Goal: Task Accomplishment & Management: Use online tool/utility

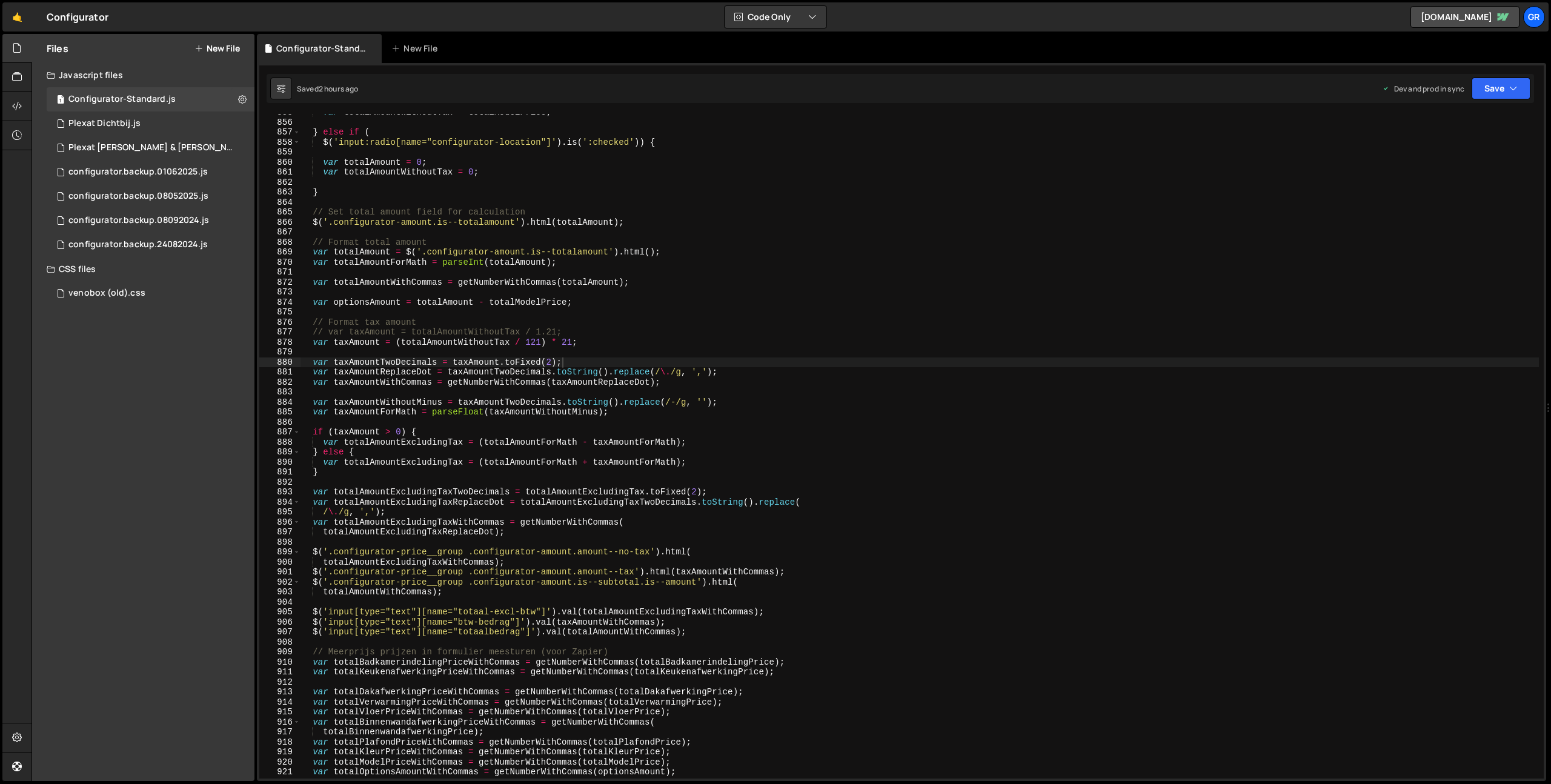
scroll to position [1392, 0]
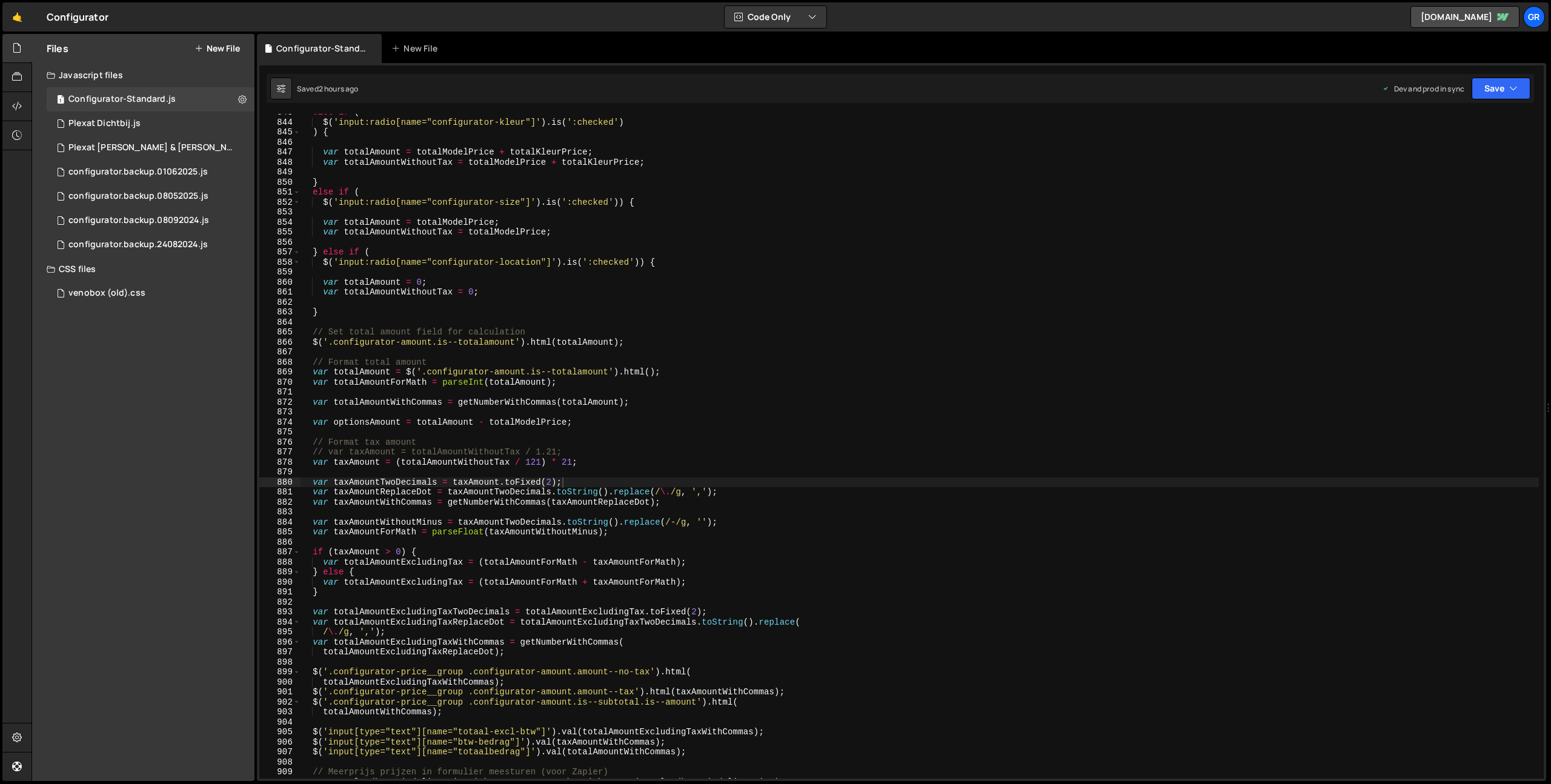
type textarea "var totalAmountWithoutTax = 0;"
click at [436, 292] on div "else if ( $ ( 'input:radio[name="configurator-kleur"]' ) . is ( ':checked' ) ) …" at bounding box center [919, 449] width 1239 height 684
click at [441, 418] on div "else if ( $ ( 'input:radio[name="configurator-kleur"]' ) . is ( ':checked' ) ) …" at bounding box center [919, 451] width 1239 height 684
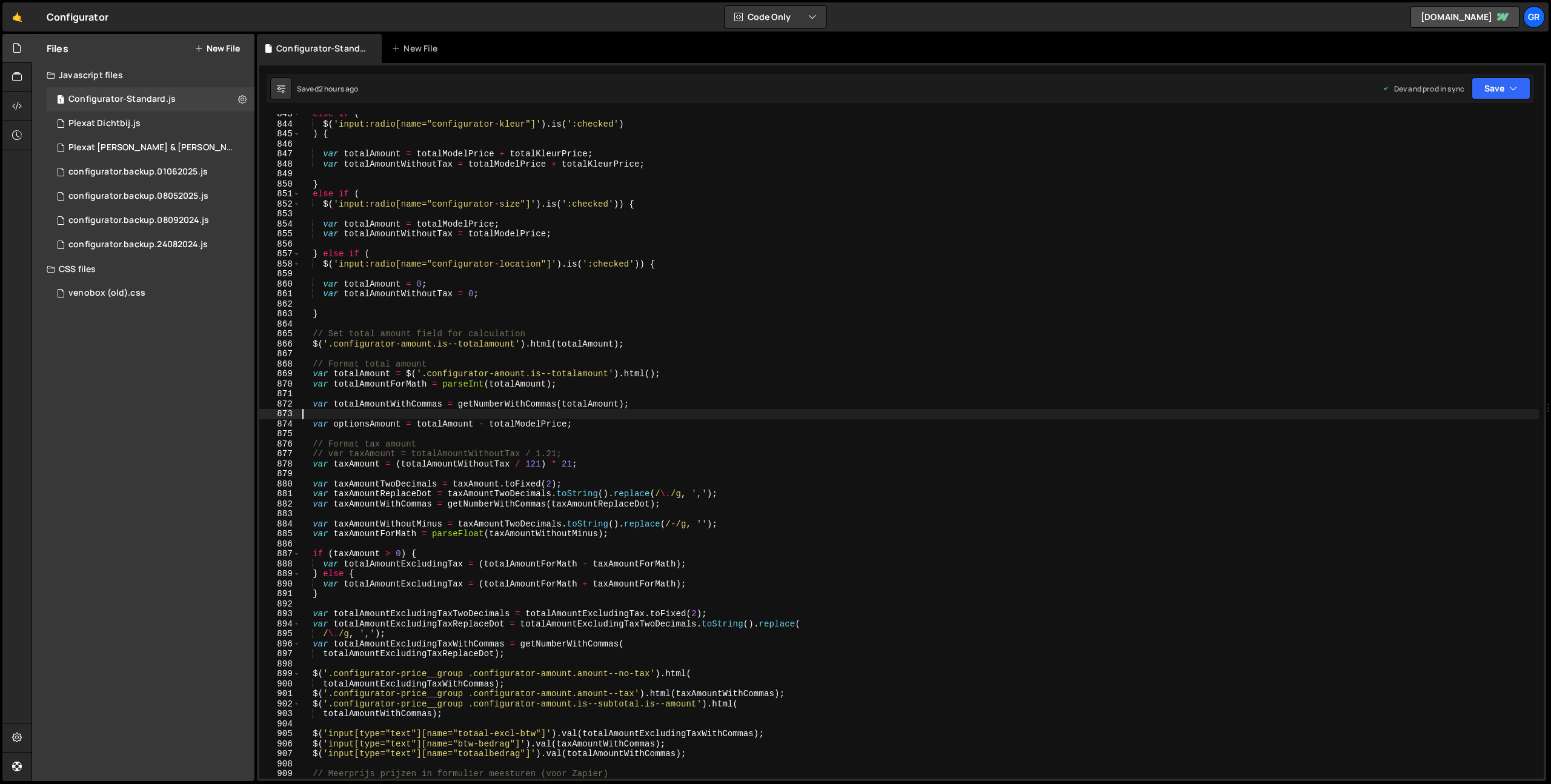
click at [441, 418] on div "else if ( $ ( 'input:radio[name="configurator-kleur"]' ) . is ( ':checked' ) ) …" at bounding box center [919, 451] width 1239 height 684
click at [444, 425] on div "else if ( $ ( 'input:radio[name="configurator-kleur"]' ) . is ( ':checked' ) ) …" at bounding box center [919, 451] width 1239 height 684
paste textarea "WithoutTax"
type textarea "var optionsAmount = totalAmountWithoutTax - totalModelPrice;"
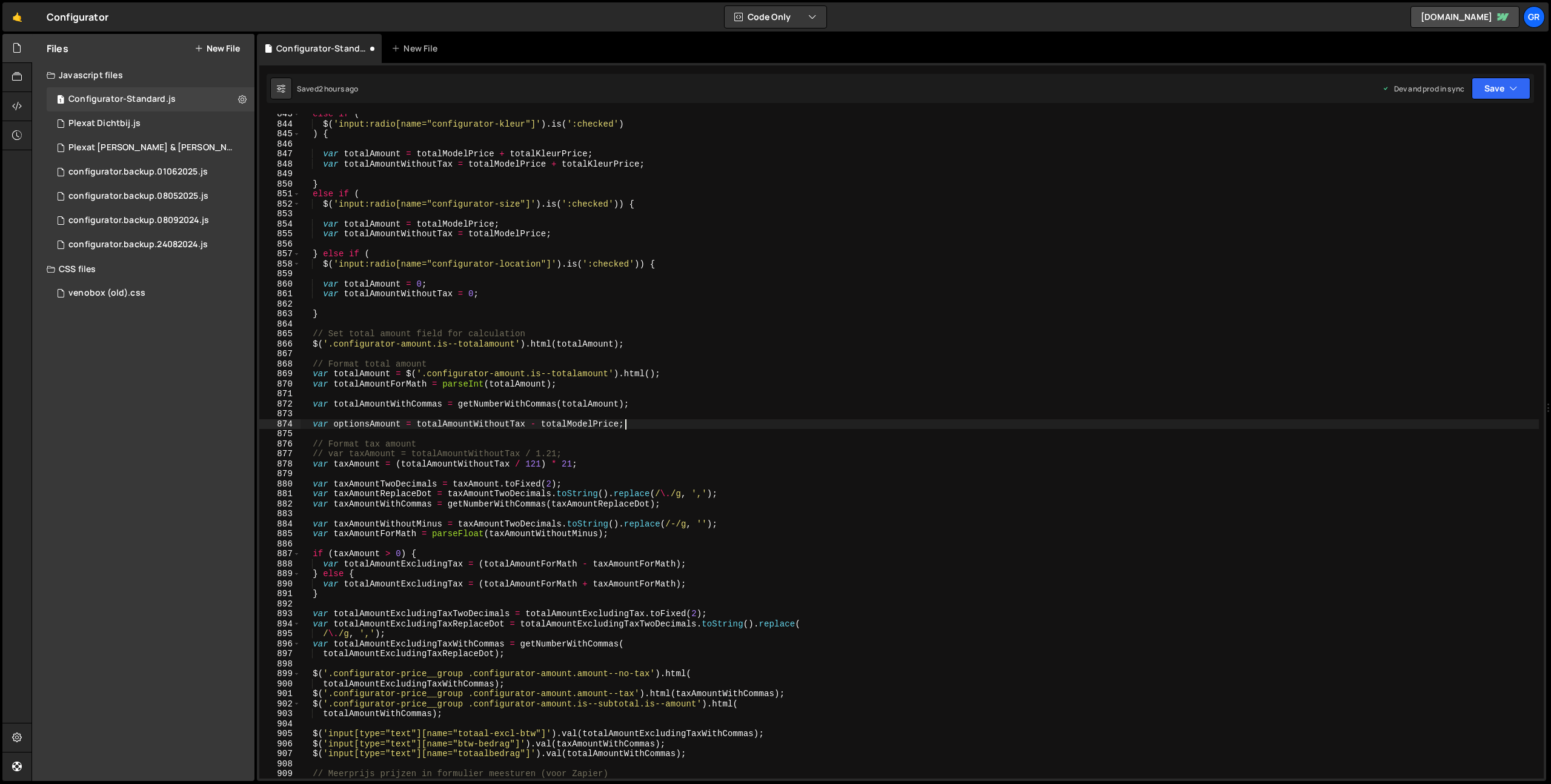
click at [644, 425] on div "else if ( $ ( 'input:radio[name="configurator-kleur"]' ) . is ( ':checked' ) ) …" at bounding box center [919, 451] width 1239 height 684
click at [1504, 98] on button "Save" at bounding box center [1501, 88] width 59 height 22
click at [1491, 126] on div "Saved 2 hours ago" at bounding box center [1460, 131] width 126 height 15
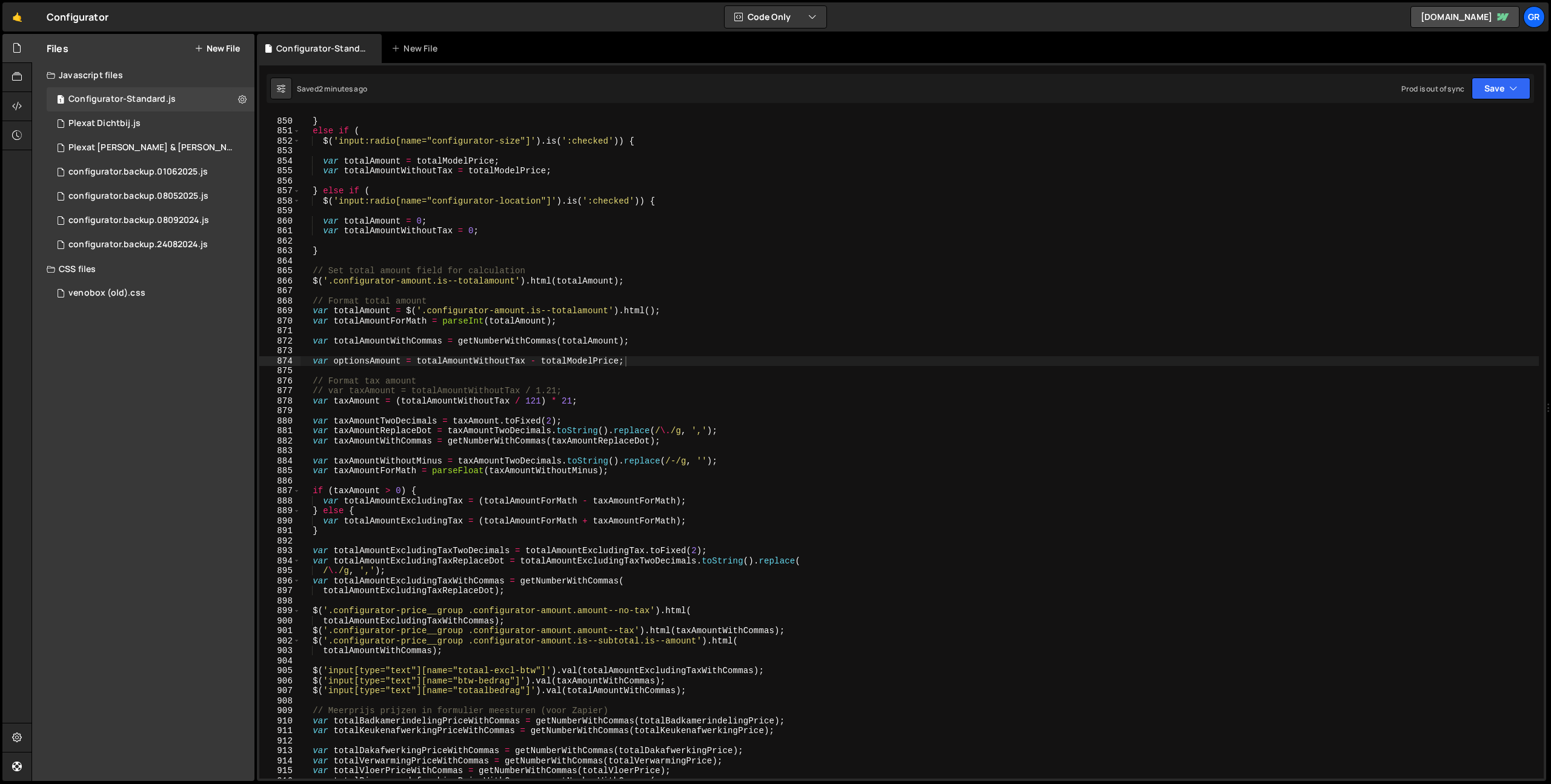
scroll to position [8483, 0]
click at [588, 352] on div "} else if ( $ ( 'input:radio[name="configurator-size"]' ) . is ( ':checked' )) …" at bounding box center [919, 448] width 1239 height 684
click at [658, 365] on div "} else if ( $ ( 'input:radio[name="configurator-size"]' ) . is ( ':checked' )) …" at bounding box center [919, 448] width 1239 height 684
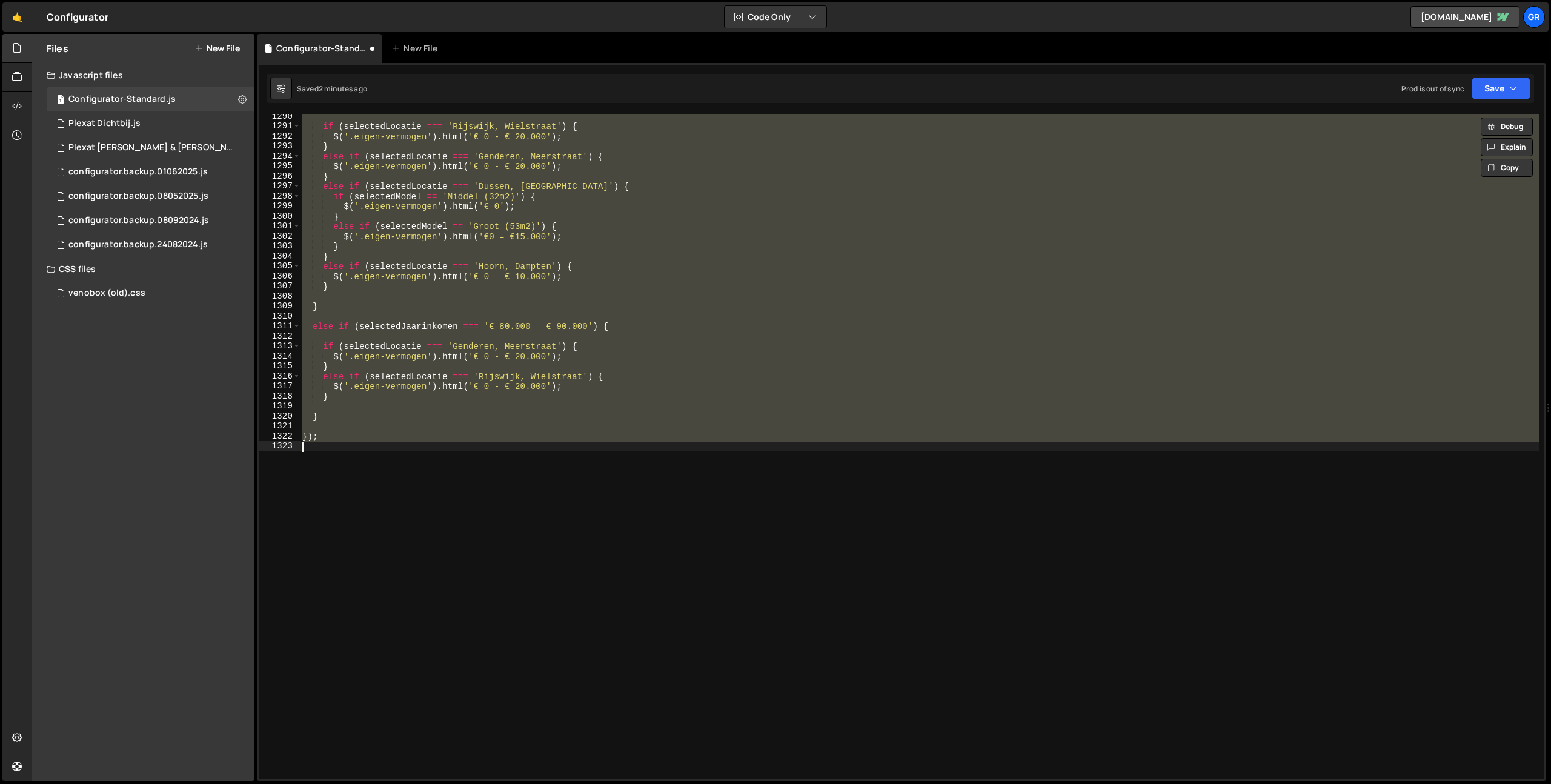
scroll to position [12885, 0]
click at [693, 382] on div "if ( selectedLocatie === 'Rijswijk, [GEOGRAPHIC_DATA]' ) { $ ( '.eigen-vermogen…" at bounding box center [919, 446] width 1239 height 665
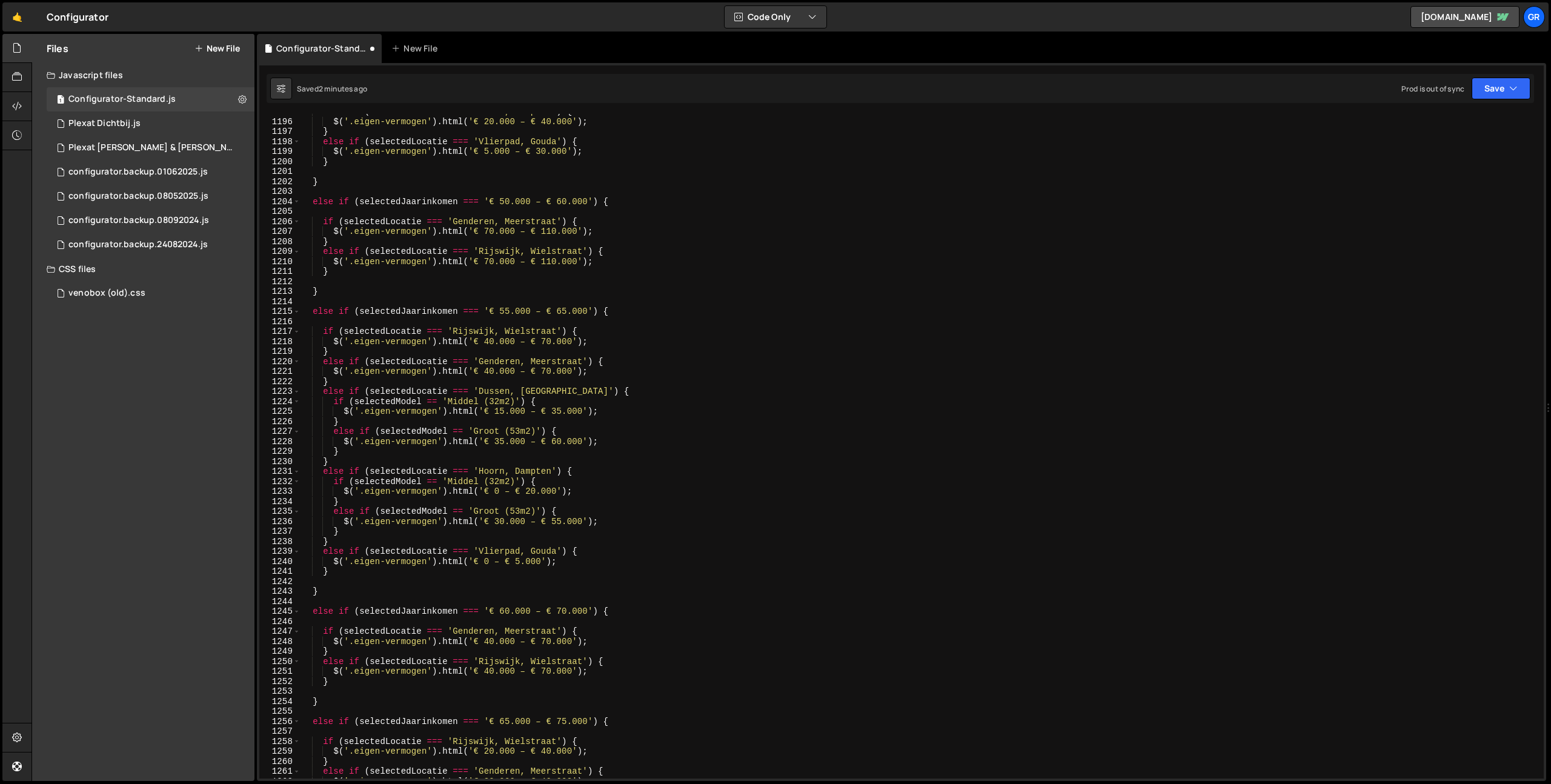
scroll to position [11885, 0]
click at [773, 304] on div "else if ( selectedLocatie === 'Hoorn, Dampten' ) { $ ( '.eigen-vermogen' ) . ht…" at bounding box center [919, 449] width 1239 height 684
type textarea "else if (selectedLocatie === 'Rijswijk, [GEOGRAPHIC_DATA]') {"
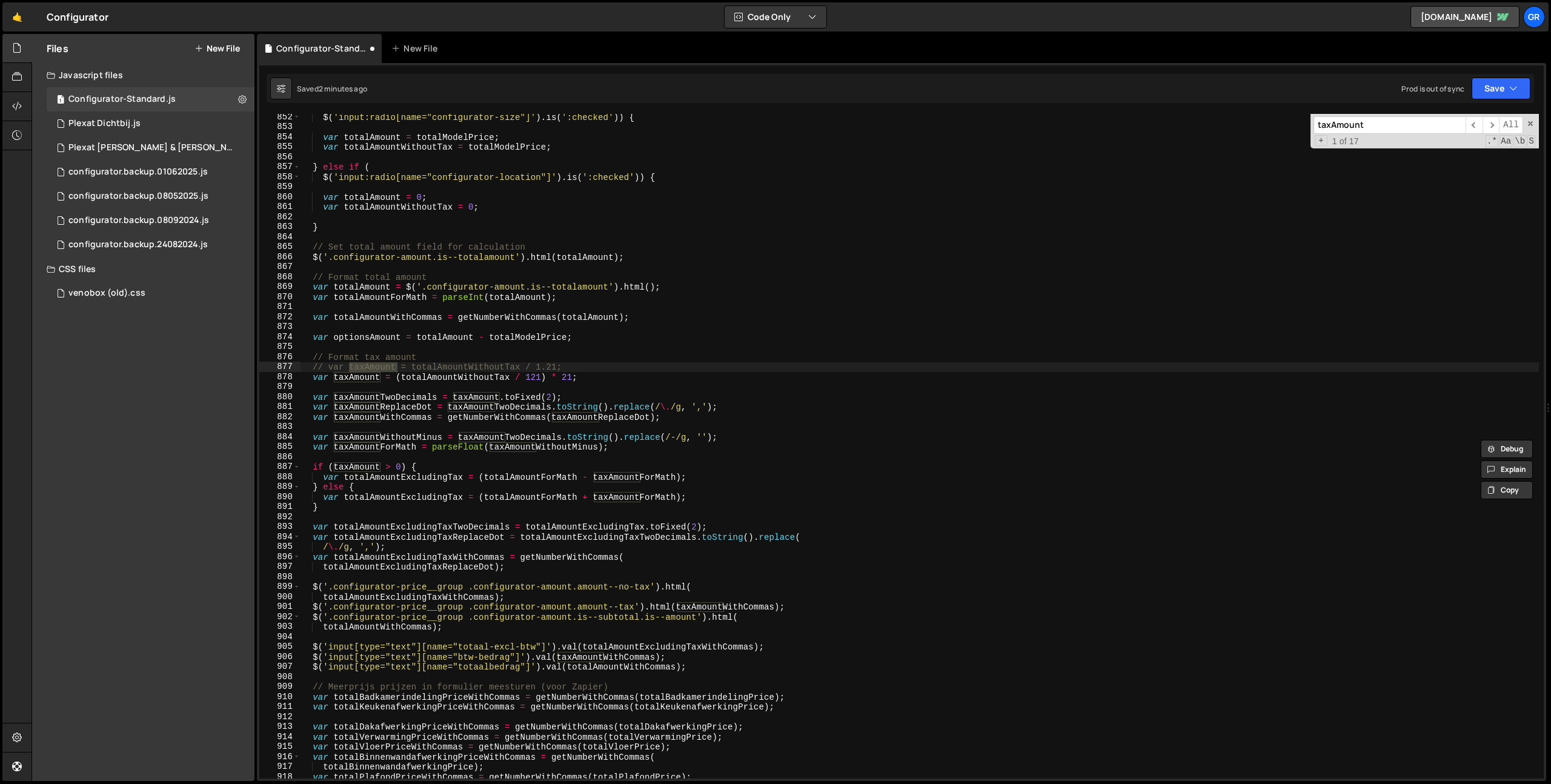
scroll to position [8509, 0]
type input "taxAmount"
click at [456, 336] on div "$ ( 'input:radio[name="configurator-size"]' ) . is ( ':checked' )) { var totalA…" at bounding box center [919, 452] width 1239 height 684
click at [359, 335] on div "$ ( 'input:radio[name="configurator-size"]' ) . is ( ':checked' )) { var totalA…" at bounding box center [919, 452] width 1239 height 684
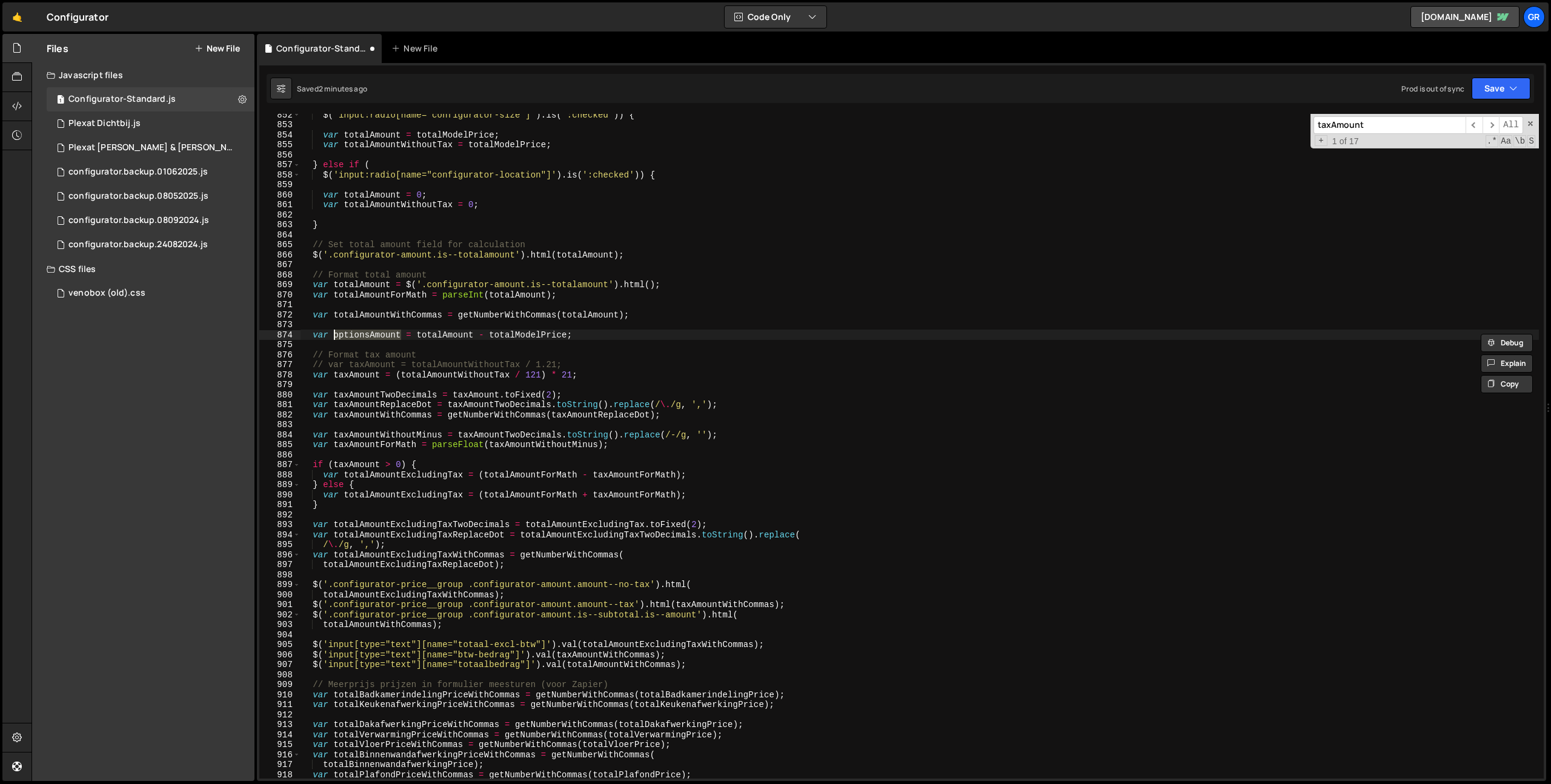
click at [640, 339] on div "$ ( 'input:radio[name="configurator-size"]' ) . is ( ':checked' )) { var totalA…" at bounding box center [919, 452] width 1239 height 684
type textarea "var optionsAmount = totalAmount - totalModelPrice;"
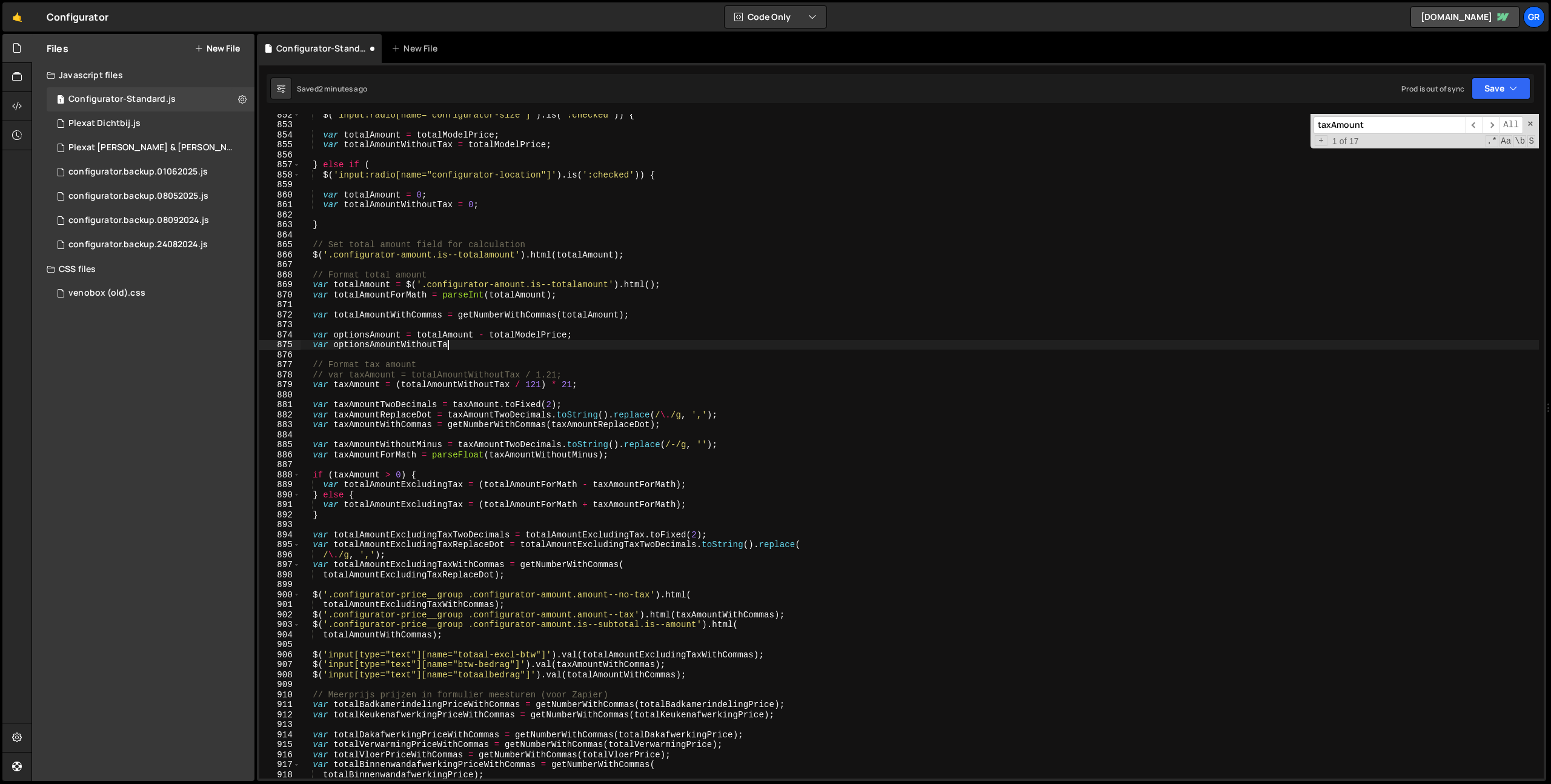
scroll to position [0, 10]
drag, startPoint x: 397, startPoint y: 384, endPoint x: 594, endPoint y: 387, distance: 197.0
click at [594, 387] on div "$ ( 'input:radio[name="configurator-size"]' ) . is ( ':checked' )) { var totalA…" at bounding box center [919, 452] width 1239 height 684
click at [594, 387] on div "$ ( 'input:radio[name="configurator-size"]' ) . is ( ':checked' )) { var totalA…" at bounding box center [919, 446] width 1239 height 665
click at [487, 349] on div "$ ( 'input:radio[name="configurator-size"]' ) . is ( ':checked' )) { var totalA…" at bounding box center [919, 452] width 1239 height 684
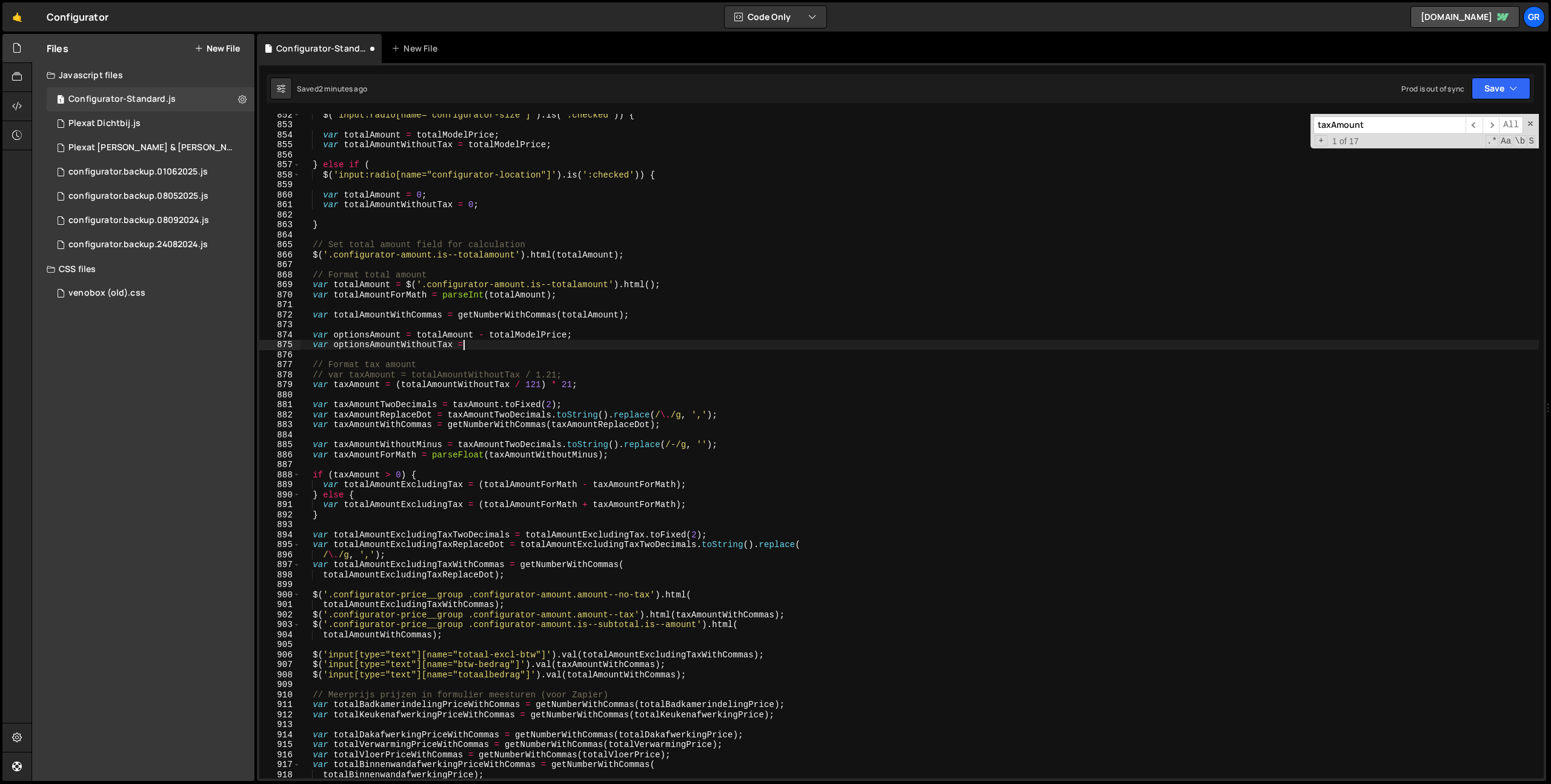
scroll to position [0, 11]
drag, startPoint x: 396, startPoint y: 387, endPoint x: 484, endPoint y: 343, distance: 98.4
click at [601, 390] on div "$ ( 'input:radio[name="configurator-size"]' ) . is ( ':checked' )) { var totalA…" at bounding box center [919, 452] width 1239 height 684
click at [483, 344] on div "$ ( 'input:radio[name="configurator-size"]' ) . is ( ':checked' )) { var totalA…" at bounding box center [919, 452] width 1239 height 684
paste textarea "(totalAmountWithoutTax / 121) * 21;"
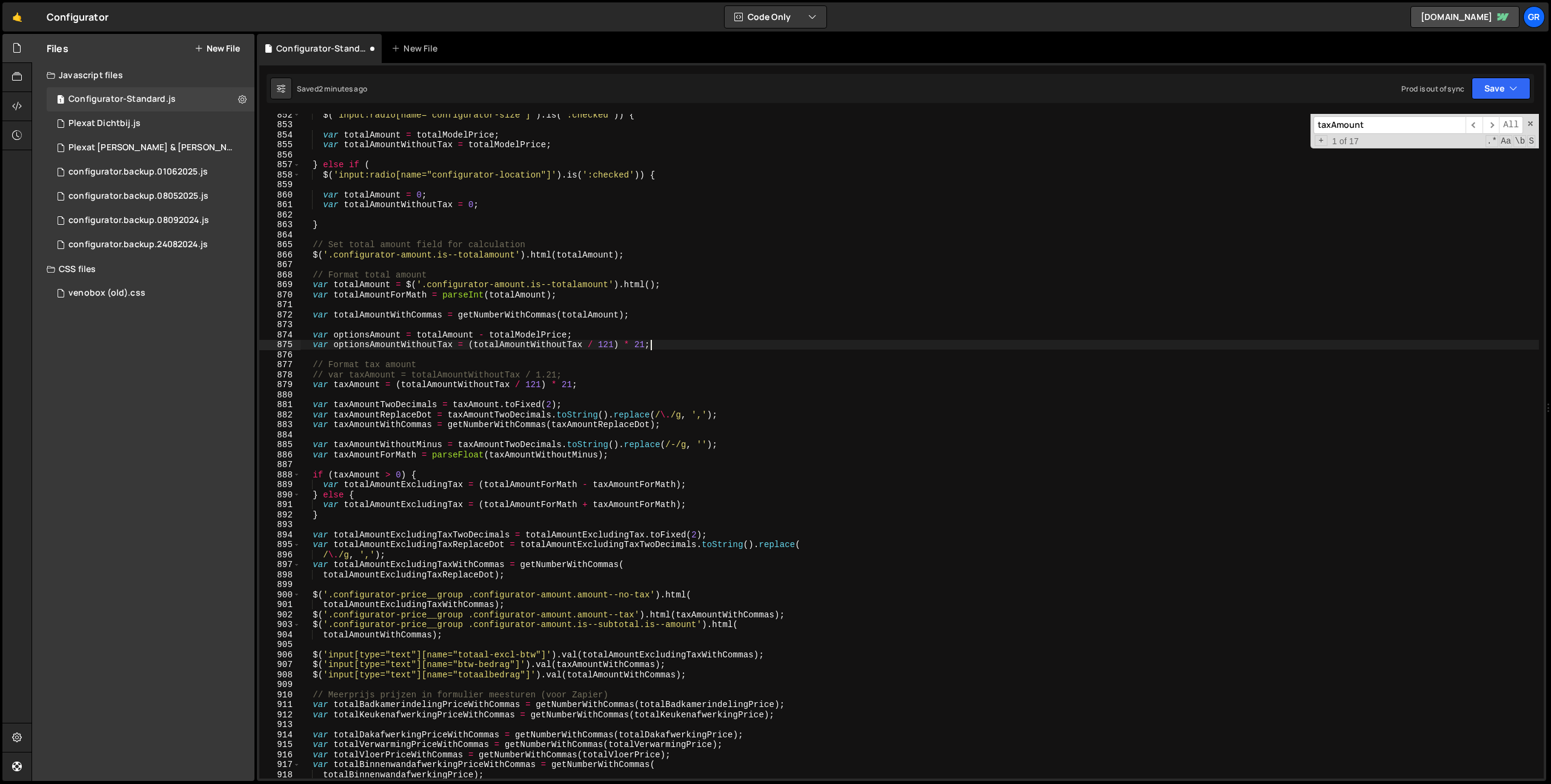
click at [442, 335] on div "$ ( 'input:radio[name="configurator-size"]' ) . is ( ':checked' )) { var totalA…" at bounding box center [919, 452] width 1239 height 684
click at [359, 335] on div "$ ( 'input:radio[name="configurator-size"]' ) . is ( ':checked' )) { var totalA…" at bounding box center [919, 452] width 1239 height 684
click at [530, 349] on div "$ ( 'input:radio[name="configurator-size"]' ) . is ( ':checked' )) { var totalA…" at bounding box center [919, 452] width 1239 height 684
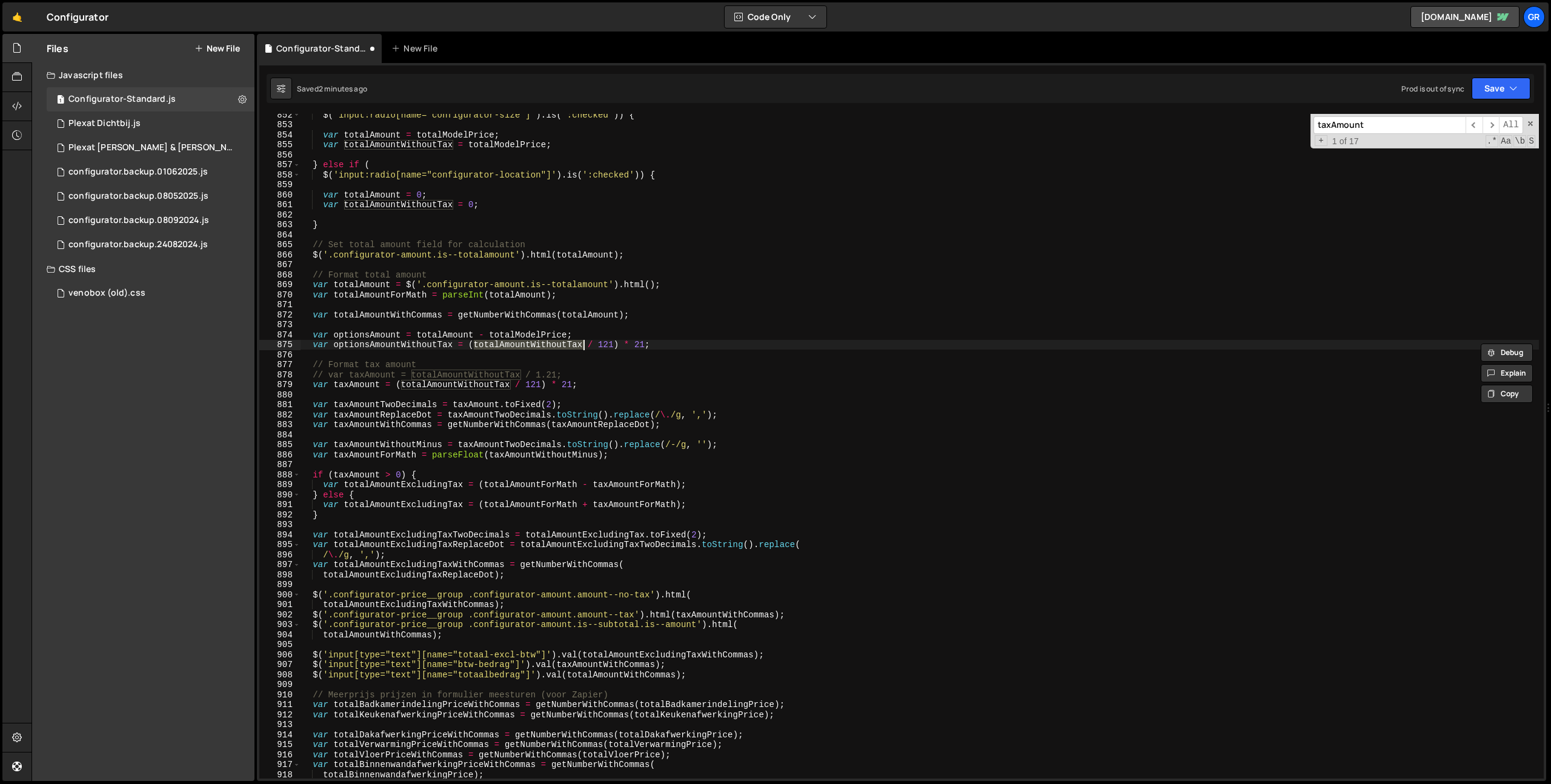
paste textarea "optionsAmount"
type textarea "var optionsAmountWithoutTax = (optionsAmount / 121) * 21;"
click at [628, 347] on div "$ ( 'input:radio[name="configurator-size"]' ) . is ( ':checked' )) { var totalA…" at bounding box center [919, 452] width 1239 height 684
click at [432, 343] on div "$ ( 'input:radio[name="configurator-size"]' ) . is ( ':checked' )) { var totalA…" at bounding box center [919, 452] width 1239 height 684
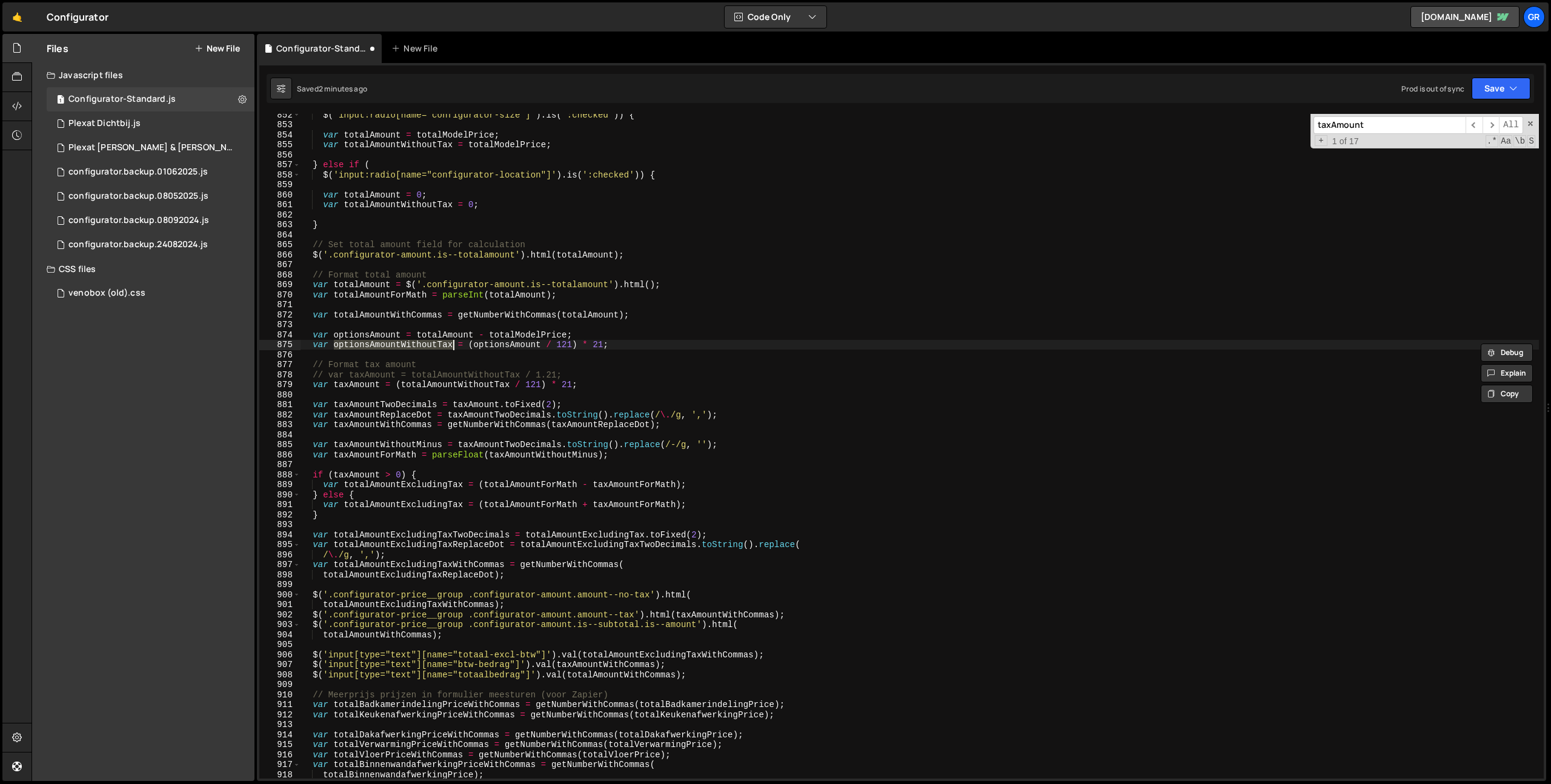
click at [664, 346] on div "$ ( 'input:radio[name="configurator-size"]' ) . is ( ':checked' )) { var totalA…" at bounding box center [919, 452] width 1239 height 684
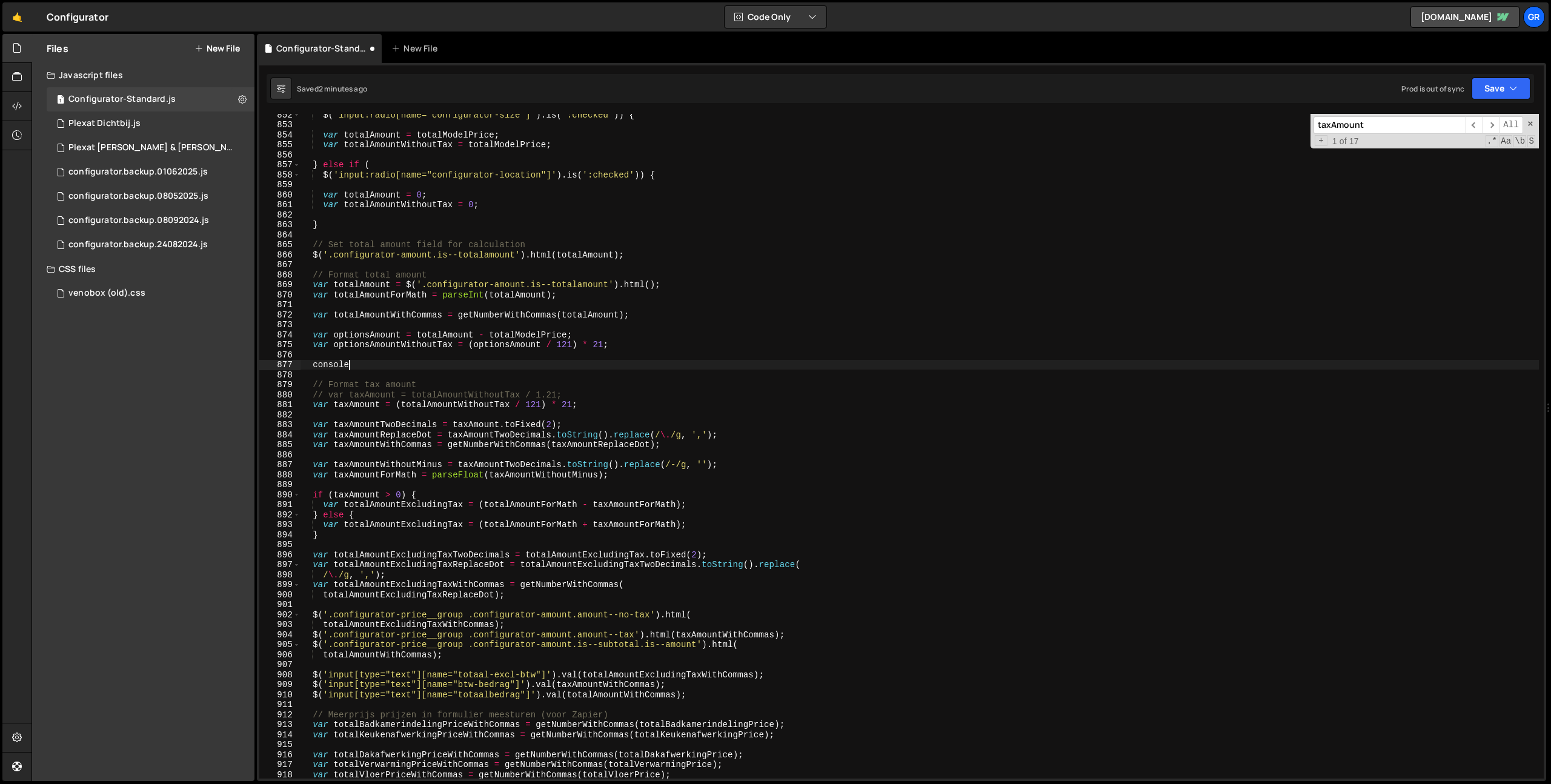
scroll to position [0, 3]
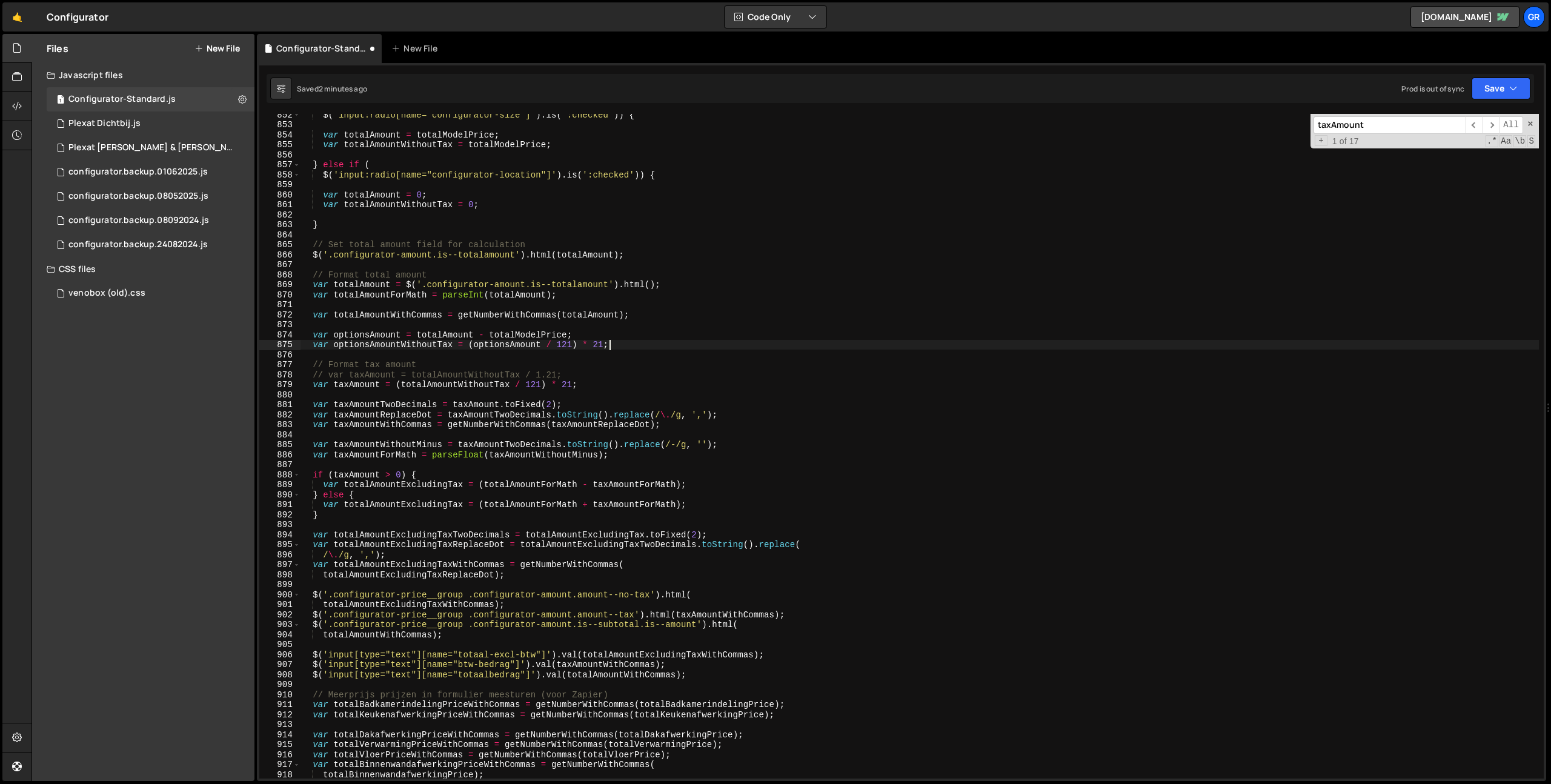
click at [407, 339] on div "$ ( 'input:radio[name="configurator-size"]' ) . is ( ':checked' )) { var totalA…" at bounding box center [919, 452] width 1239 height 684
click at [407, 346] on div "$ ( 'input:radio[name="configurator-size"]' ) . is ( ':checked' )) { var totalA…" at bounding box center [919, 452] width 1239 height 684
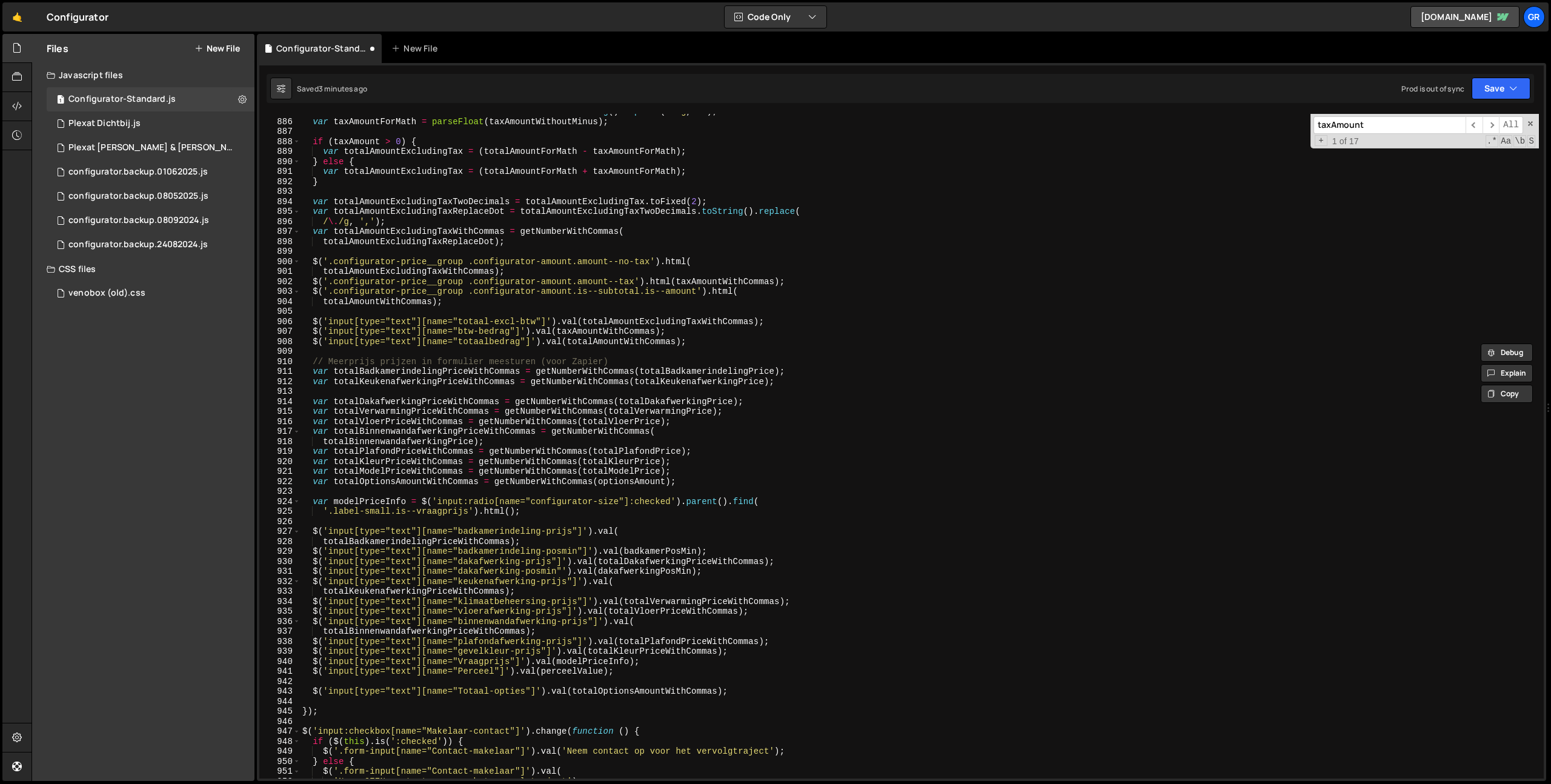
scroll to position [8887, 0]
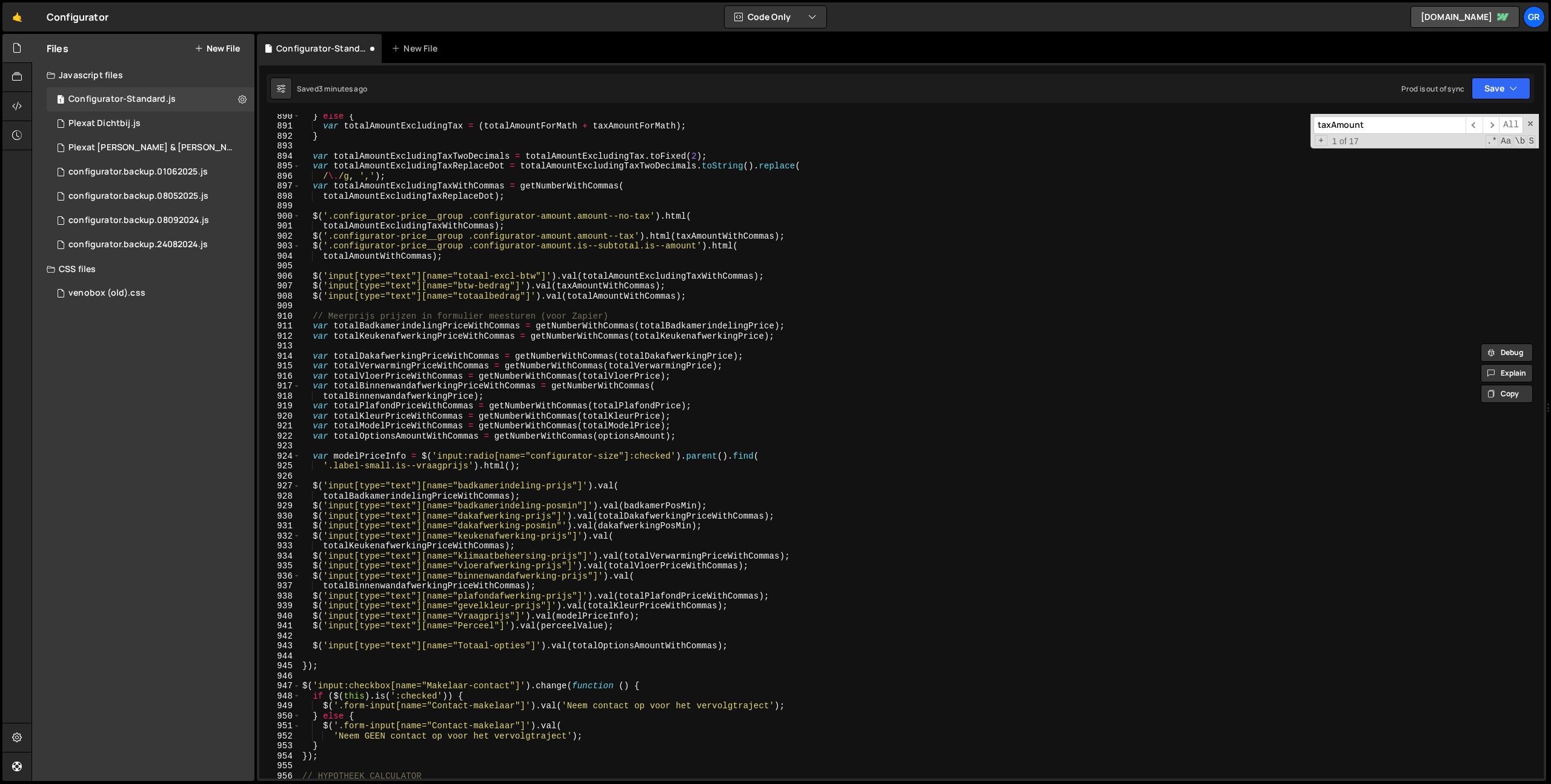
click at [651, 645] on div "} else { var totalAmountExcludingTax = ( totalAmountForMath + taxAmountForMath …" at bounding box center [919, 452] width 1239 height 684
click at [629, 437] on div "} else { var totalAmountExcludingTax = ( totalAmountForMath + taxAmountForMath …" at bounding box center [919, 452] width 1239 height 684
paste textarea "WithoutTax"
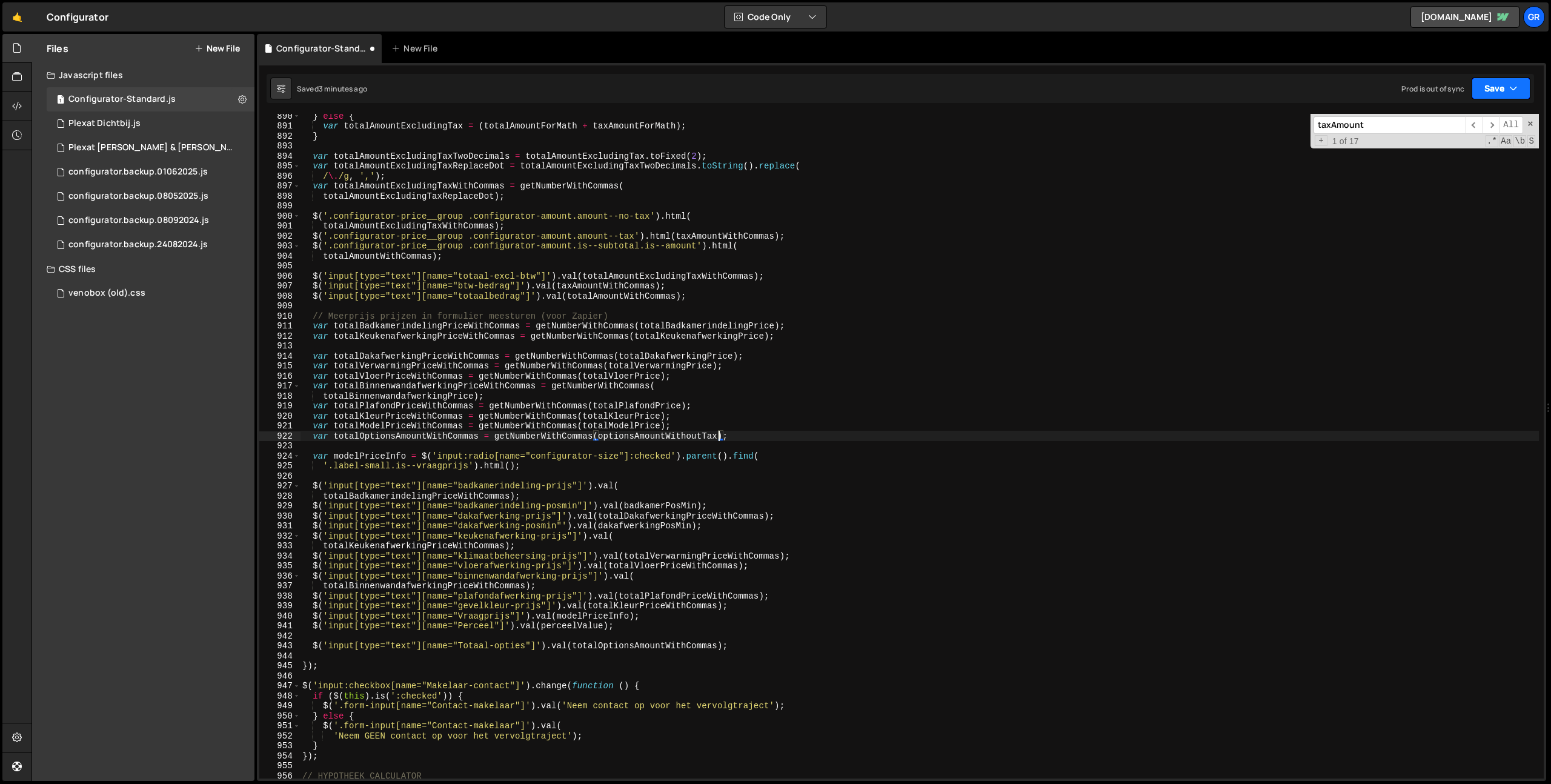
drag, startPoint x: 1473, startPoint y: 90, endPoint x: 1490, endPoint y: 88, distance: 17.1
click at [1473, 90] on button "Save" at bounding box center [1501, 88] width 59 height 22
click at [1458, 126] on div "3 minutes ago" at bounding box center [1441, 131] width 47 height 10
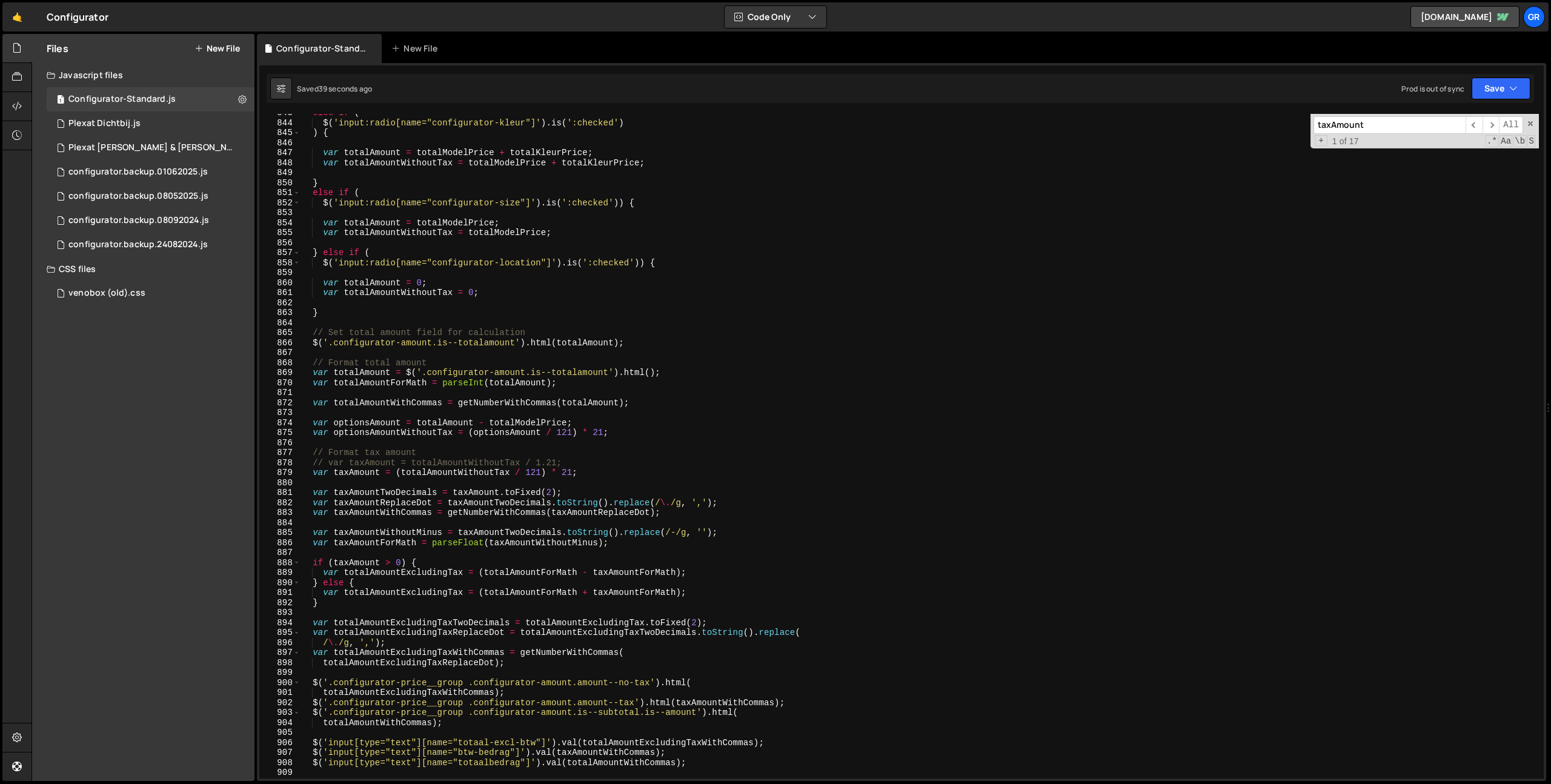
scroll to position [8440, 0]
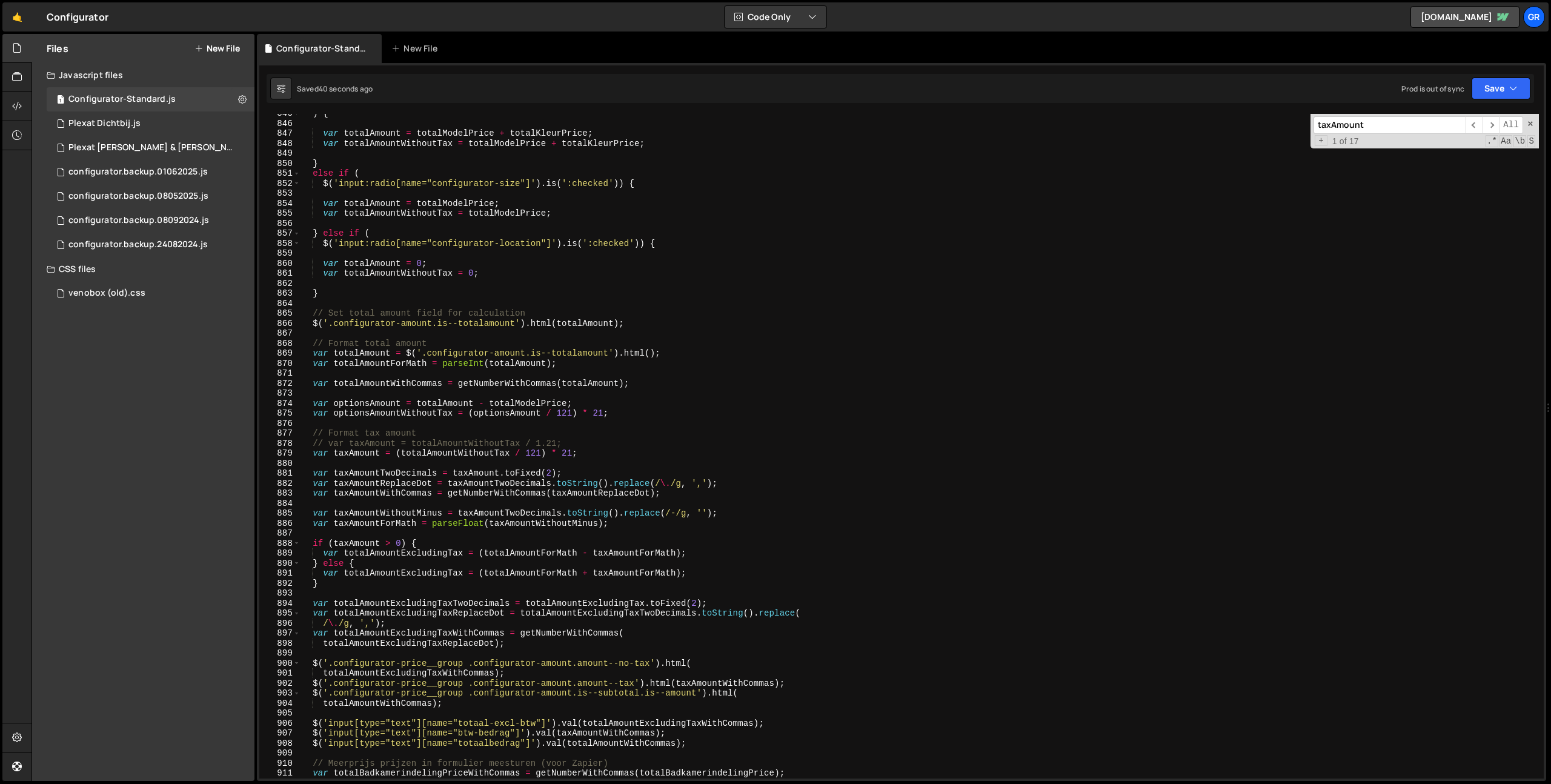
click at [386, 412] on div ") { var totalAmount = totalModelPrice + totalKleurPrice ; var totalAmountWithou…" at bounding box center [919, 450] width 1239 height 684
type textarea "var optionsAmountWithoutTax = (optionsAmount / 121) * 21;"
click at [386, 412] on div ") { var totalAmount = totalModelPrice + totalKleurPrice ; var totalAmountWithou…" at bounding box center [919, 450] width 1239 height 684
click at [725, 410] on div ") { var totalAmount = totalModelPrice + totalKleurPrice ; var totalAmountWithou…" at bounding box center [919, 450] width 1239 height 684
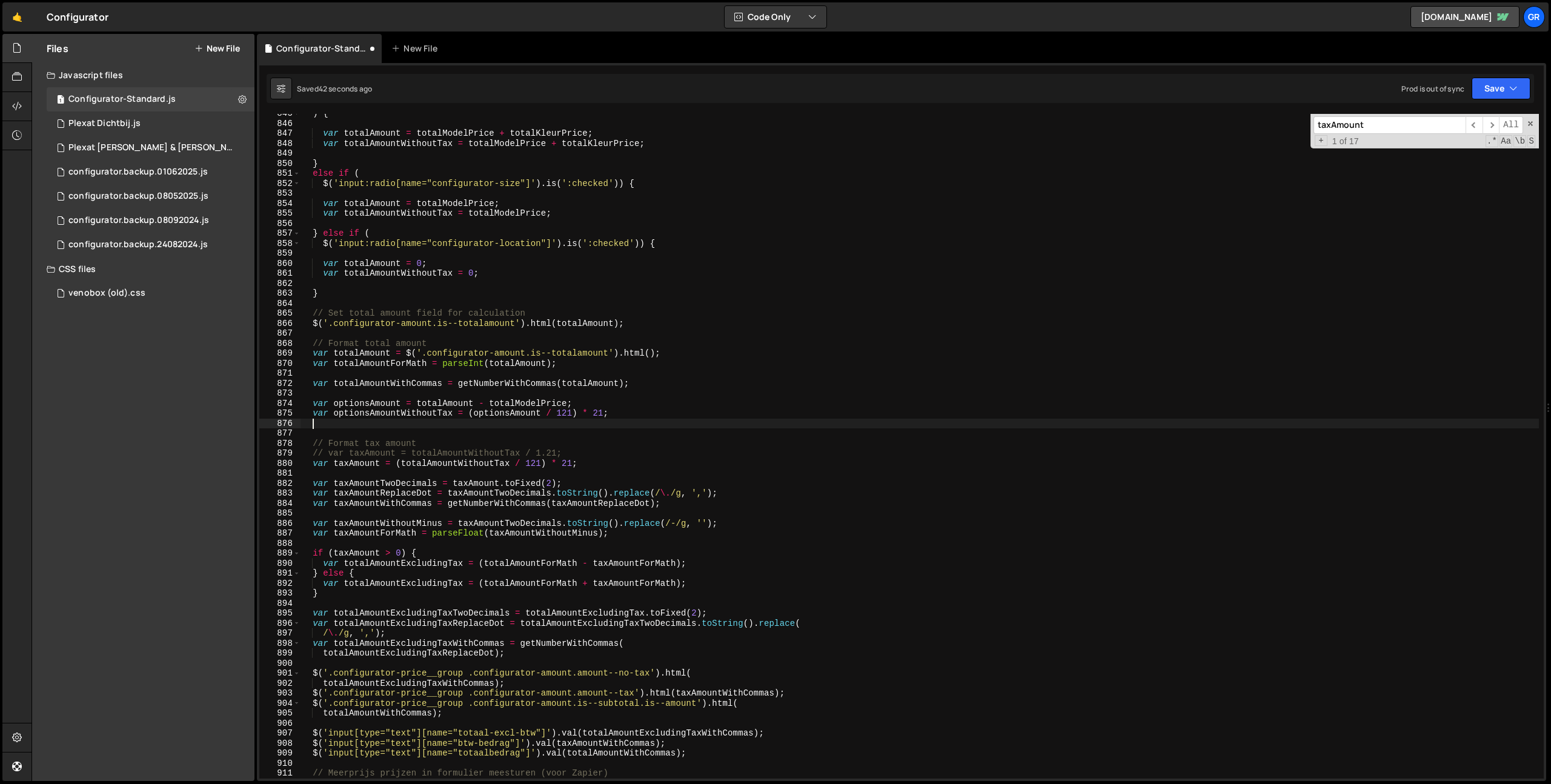
scroll to position [0, 0]
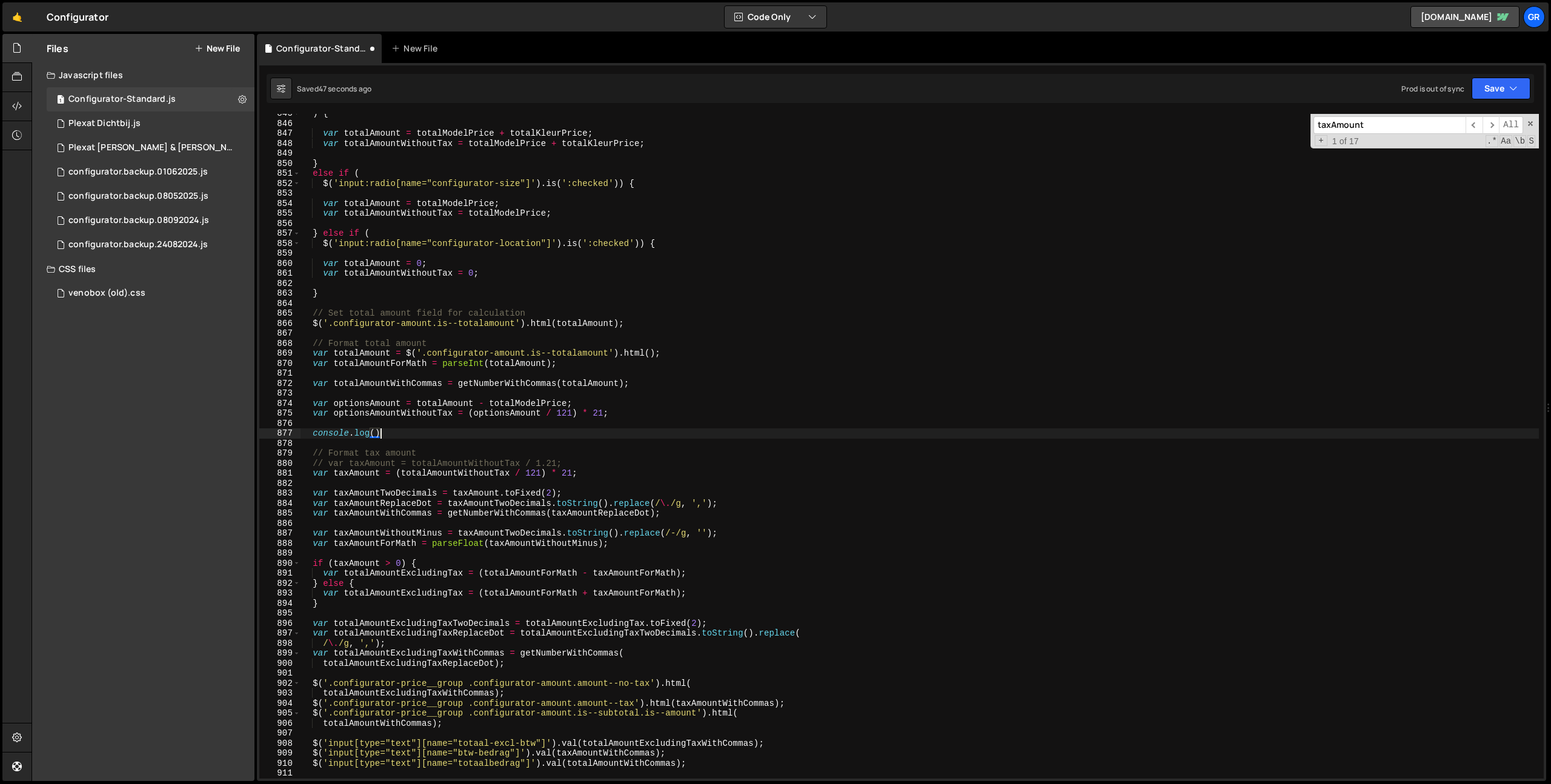
paste textarea "optionsAmountWithoutTax"
click at [370, 400] on div ") { var totalAmount = totalModelPrice + totalKleurPrice ; var totalAmountWithou…" at bounding box center [919, 450] width 1239 height 684
click at [429, 432] on div ") { var totalAmount = totalModelPrice + totalKleurPrice ; var totalAmountWithou…" at bounding box center [919, 450] width 1239 height 684
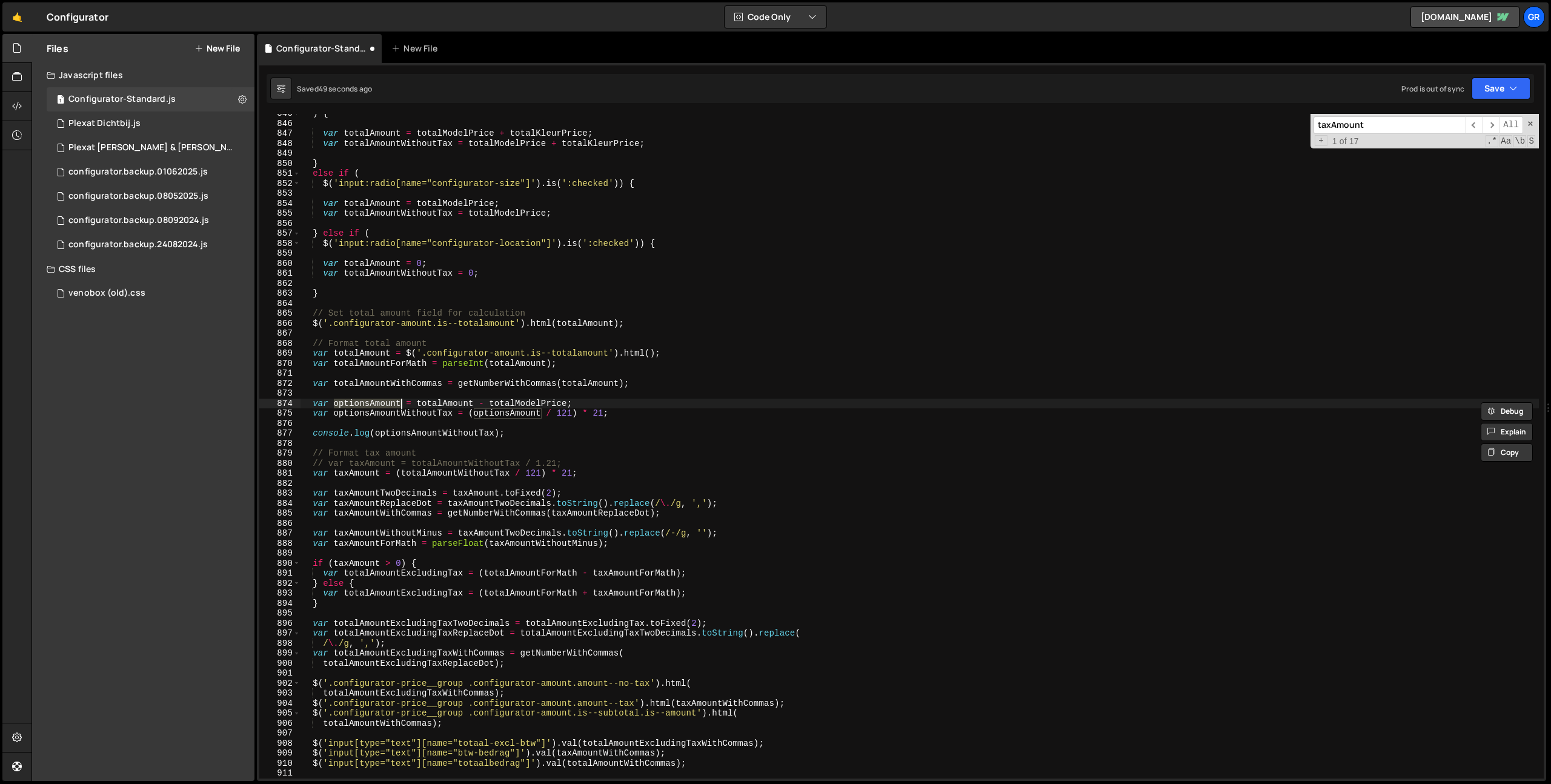
click at [429, 433] on div ") { var totalAmount = totalModelPrice + totalKleurPrice ; var totalAmountWithou…" at bounding box center [919, 450] width 1239 height 684
paste textarea
type textarea "console.log(optionsAmount);"
drag, startPoint x: 312, startPoint y: 435, endPoint x: 379, endPoint y: 437, distance: 67.0
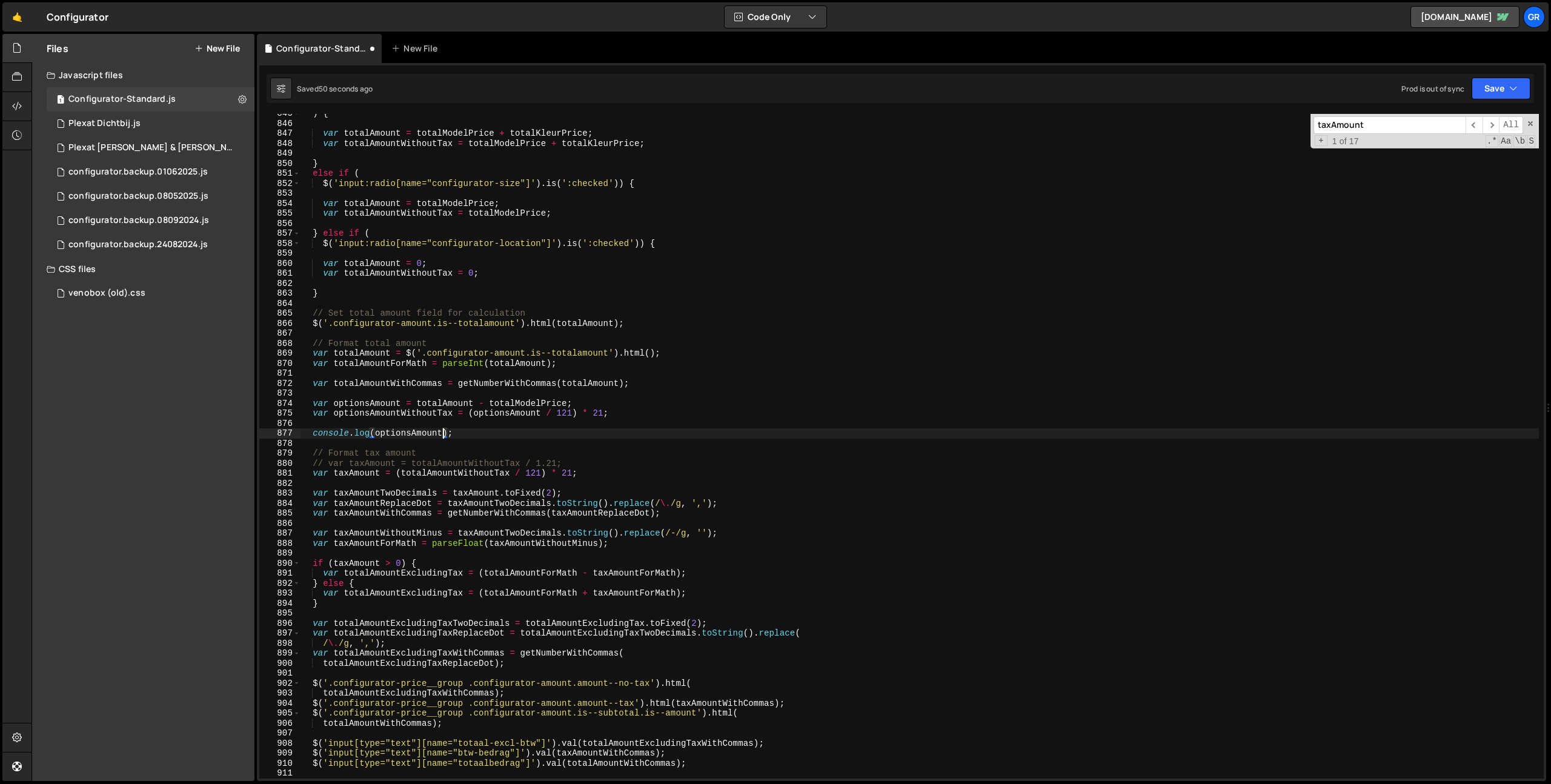
click at [312, 435] on div ") { var totalAmount = totalModelPrice + totalKleurPrice ; var totalAmountWithou…" at bounding box center [919, 450] width 1239 height 684
click at [463, 435] on div ") { var totalAmount = totalModelPrice + totalKleurPrice ; var totalAmountWithou…" at bounding box center [919, 450] width 1239 height 684
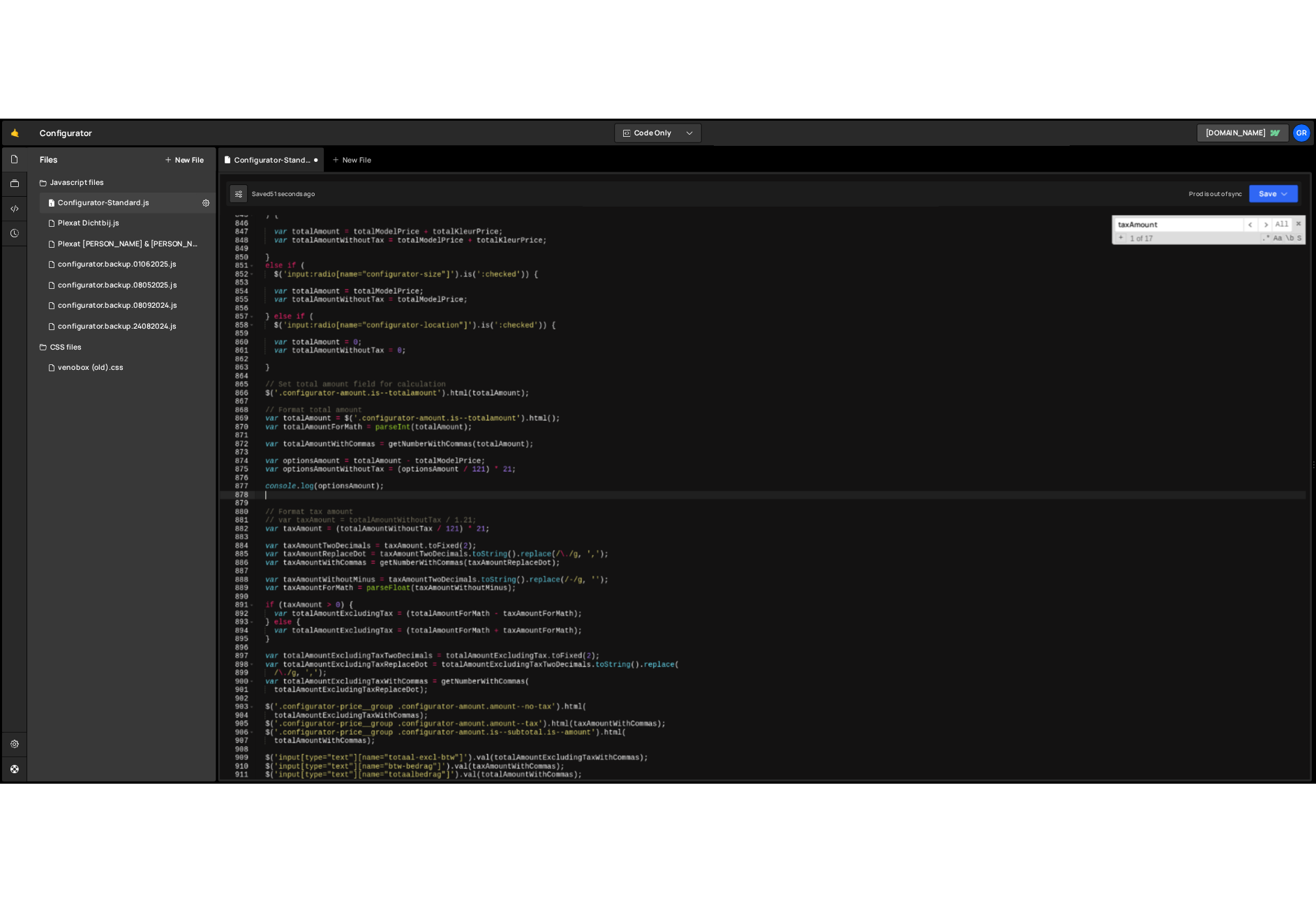
scroll to position [0, 0]
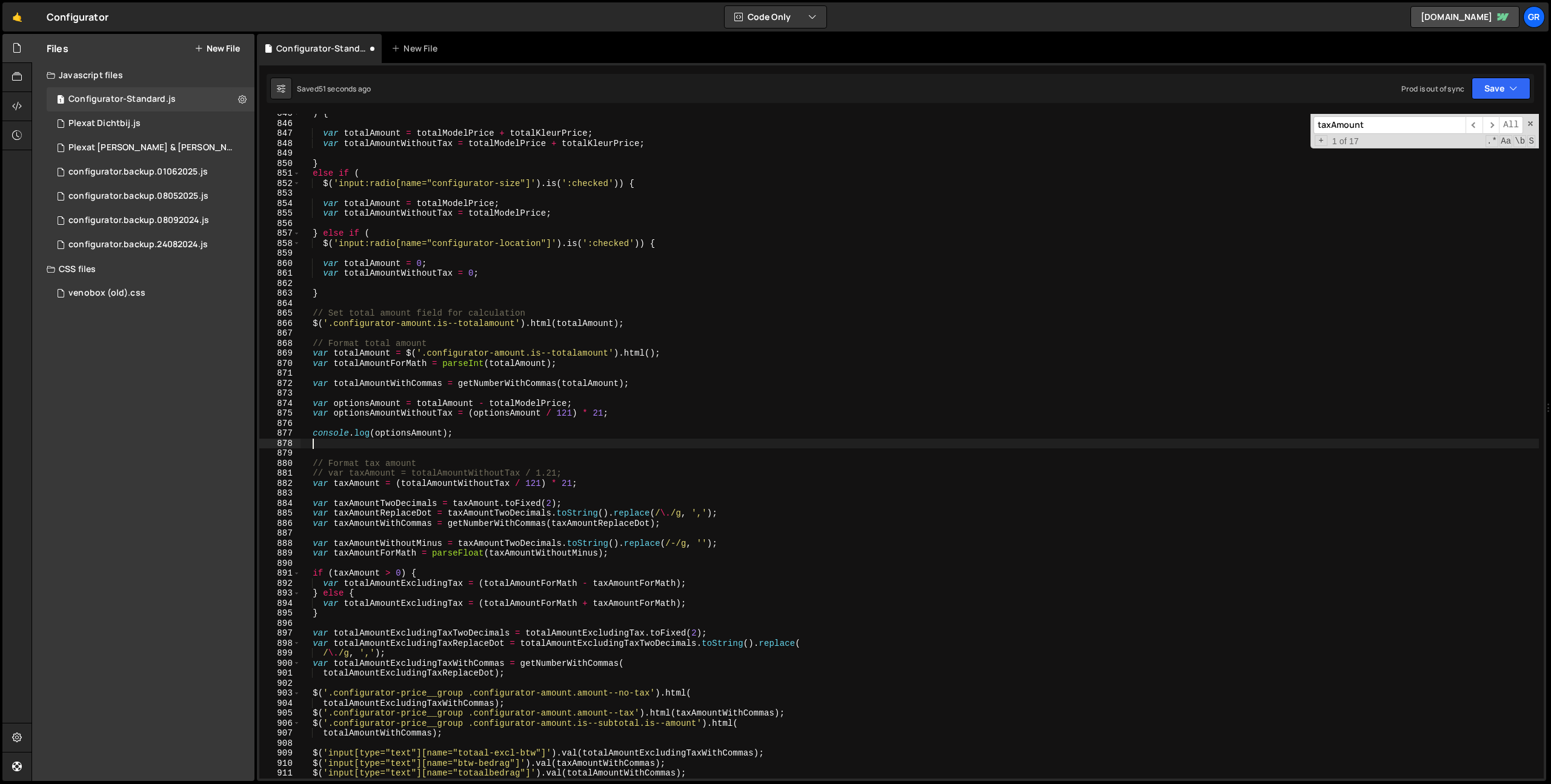
paste textarea "console.log(optionsAmount);"
click at [424, 415] on div ") { var totalAmount = totalModelPrice + totalKleurPrice ; var totalAmountWithou…" at bounding box center [919, 450] width 1239 height 684
click at [414, 442] on div ") { var totalAmount = totalModelPrice + totalKleurPrice ; var totalAmountWithou…" at bounding box center [919, 450] width 1239 height 684
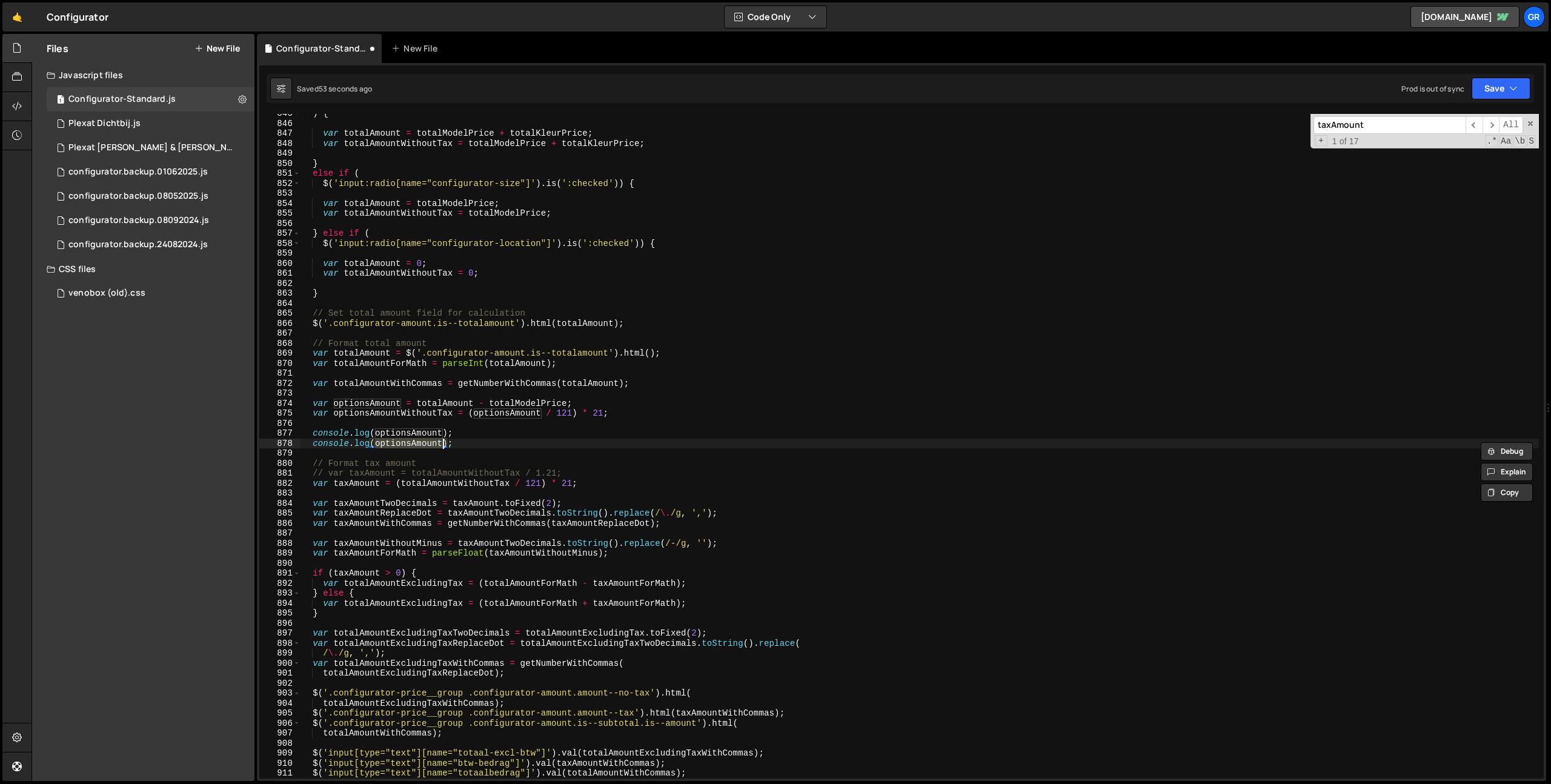
paste textarea "WithoutTax"
click at [1507, 91] on button "Save" at bounding box center [1501, 88] width 59 height 22
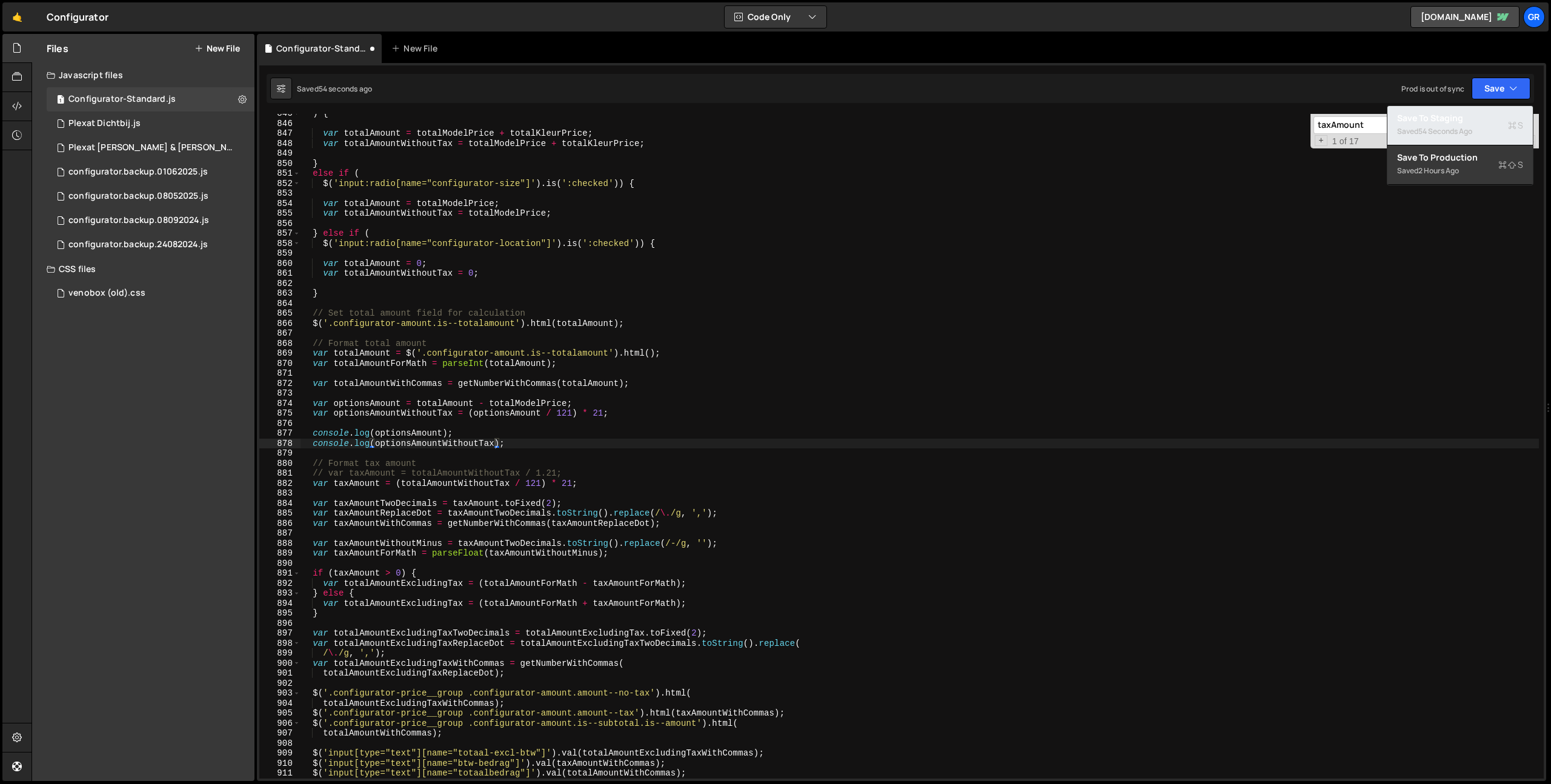
click at [1484, 123] on div "Save to Staging S" at bounding box center [1460, 119] width 126 height 12
click at [440, 443] on div ") { var totalAmount = totalModelPrice + totalKleurPrice ; var totalAmountWithou…" at bounding box center [919, 450] width 1239 height 684
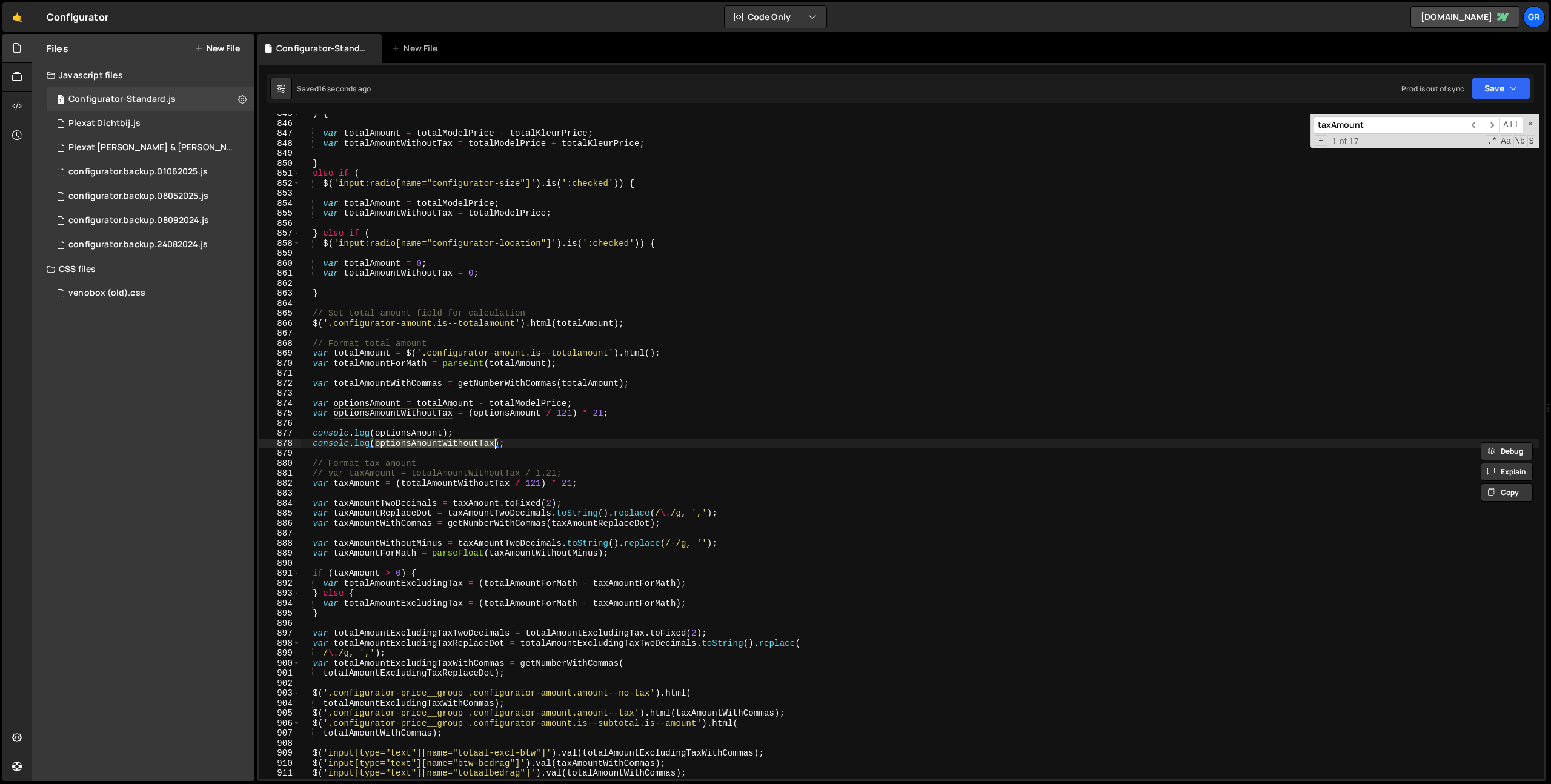
click at [440, 443] on div ") { var totalAmount = totalModelPrice + totalKleurPrice ; var totalAmountWithou…" at bounding box center [919, 450] width 1239 height 684
click at [401, 484] on div ") { var totalAmount = totalModelPrice + totalKleurPrice ; var totalAmountWithou…" at bounding box center [919, 450] width 1239 height 684
click at [477, 484] on div ") { var totalAmount = totalModelPrice + totalKleurPrice ; var totalAmountWithou…" at bounding box center [919, 450] width 1239 height 684
click at [397, 432] on div ") { var totalAmount = totalModelPrice + totalKleurPrice ; var totalAmountWithou…" at bounding box center [919, 450] width 1239 height 684
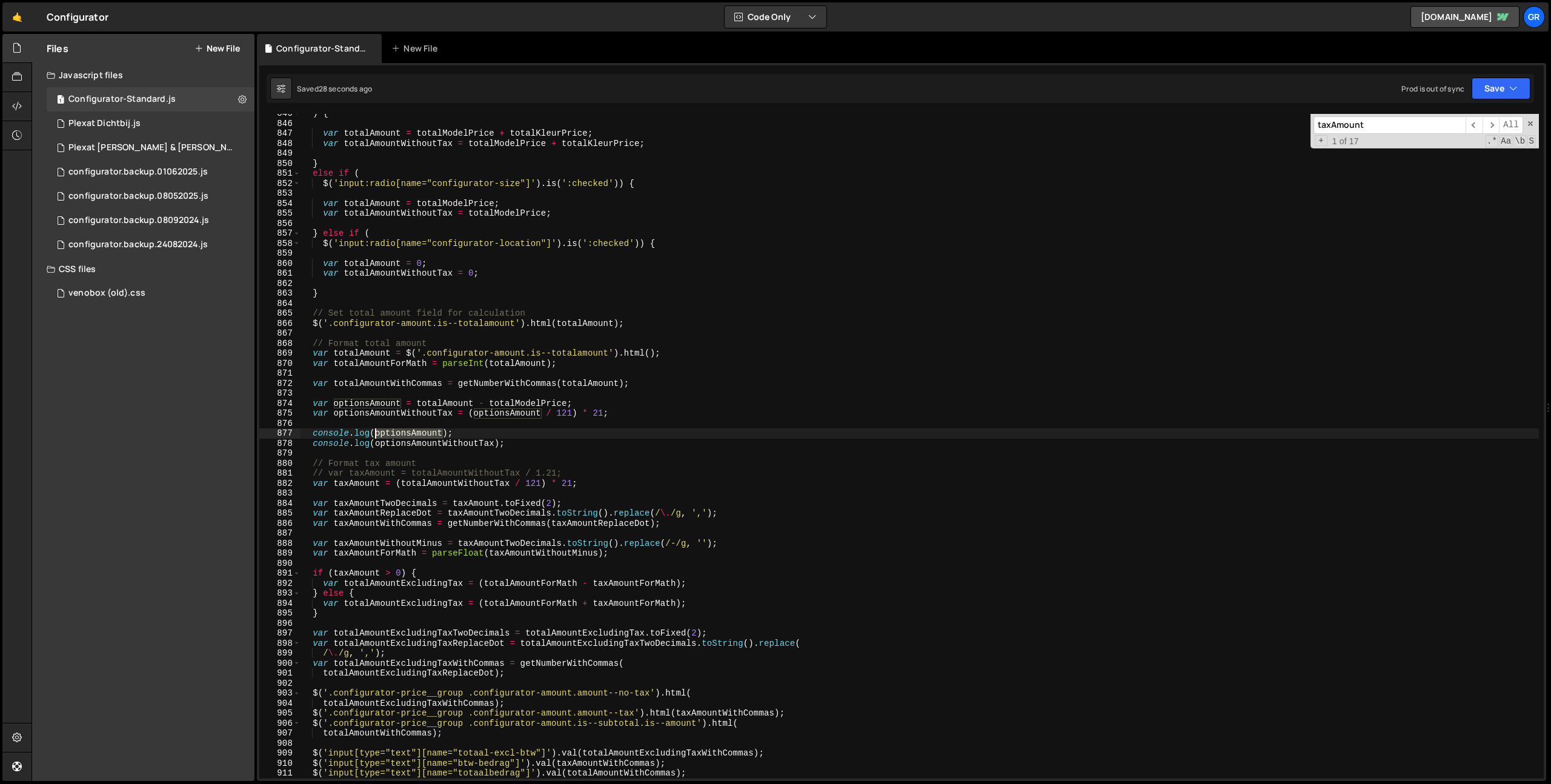
click at [397, 432] on div ") { var totalAmount = totalModelPrice + totalKleurPrice ; var totalAmountWithou…" at bounding box center [919, 450] width 1239 height 684
click at [379, 403] on div ") { var totalAmount = totalModelPrice + totalKleurPrice ; var totalAmountWithou…" at bounding box center [919, 450] width 1239 height 684
click at [422, 416] on div ") { var totalAmount = totalModelPrice + totalKleurPrice ; var totalAmountWithou…" at bounding box center [919, 450] width 1239 height 684
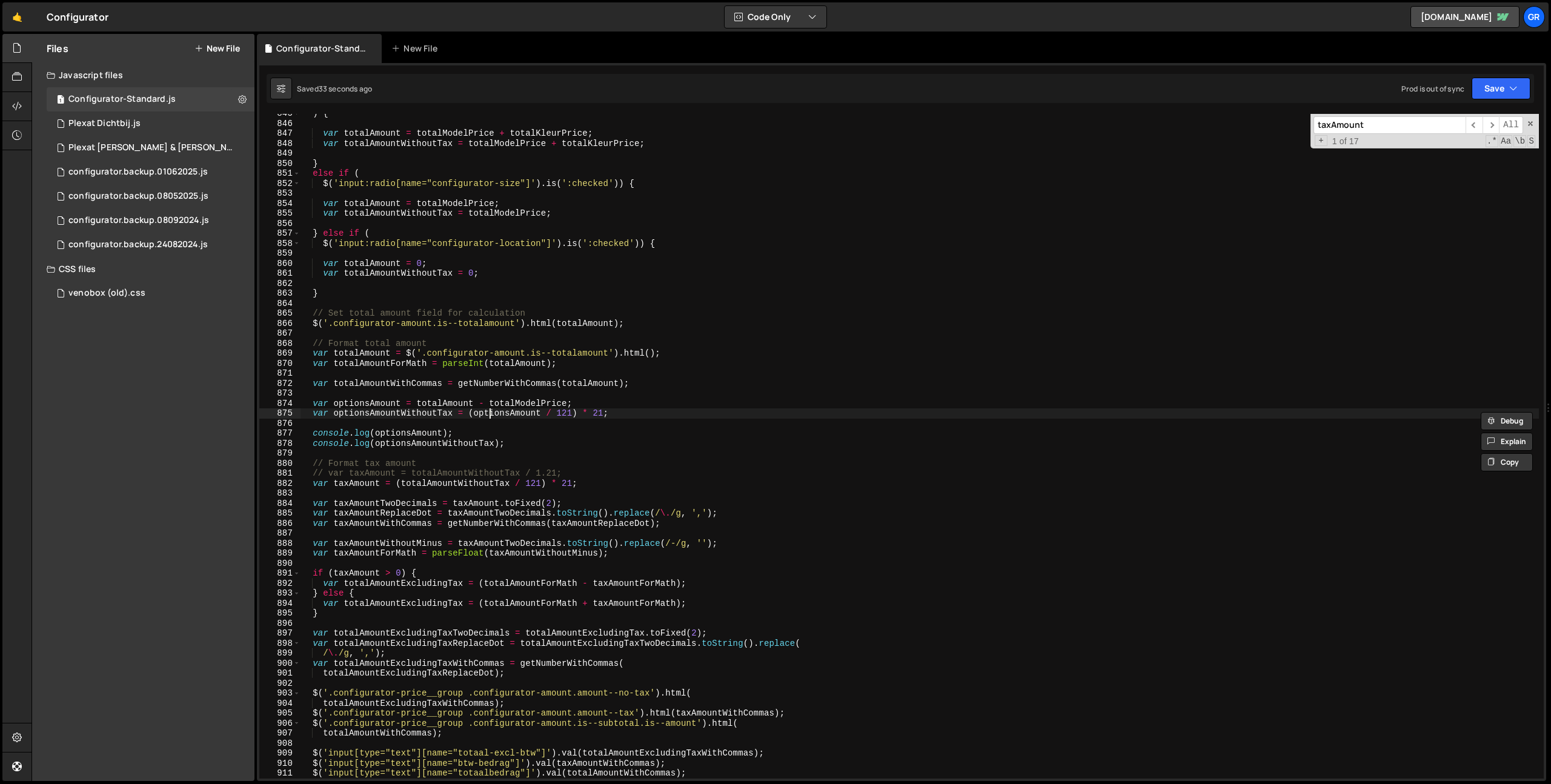
click at [489, 412] on div ") { var totalAmount = totalModelPrice + totalKleurPrice ; var totalAmountWithou…" at bounding box center [919, 450] width 1239 height 684
click at [665, 414] on div ") { var totalAmount = totalModelPrice + totalKleurPrice ; var totalAmountWithou…" at bounding box center [919, 450] width 1239 height 684
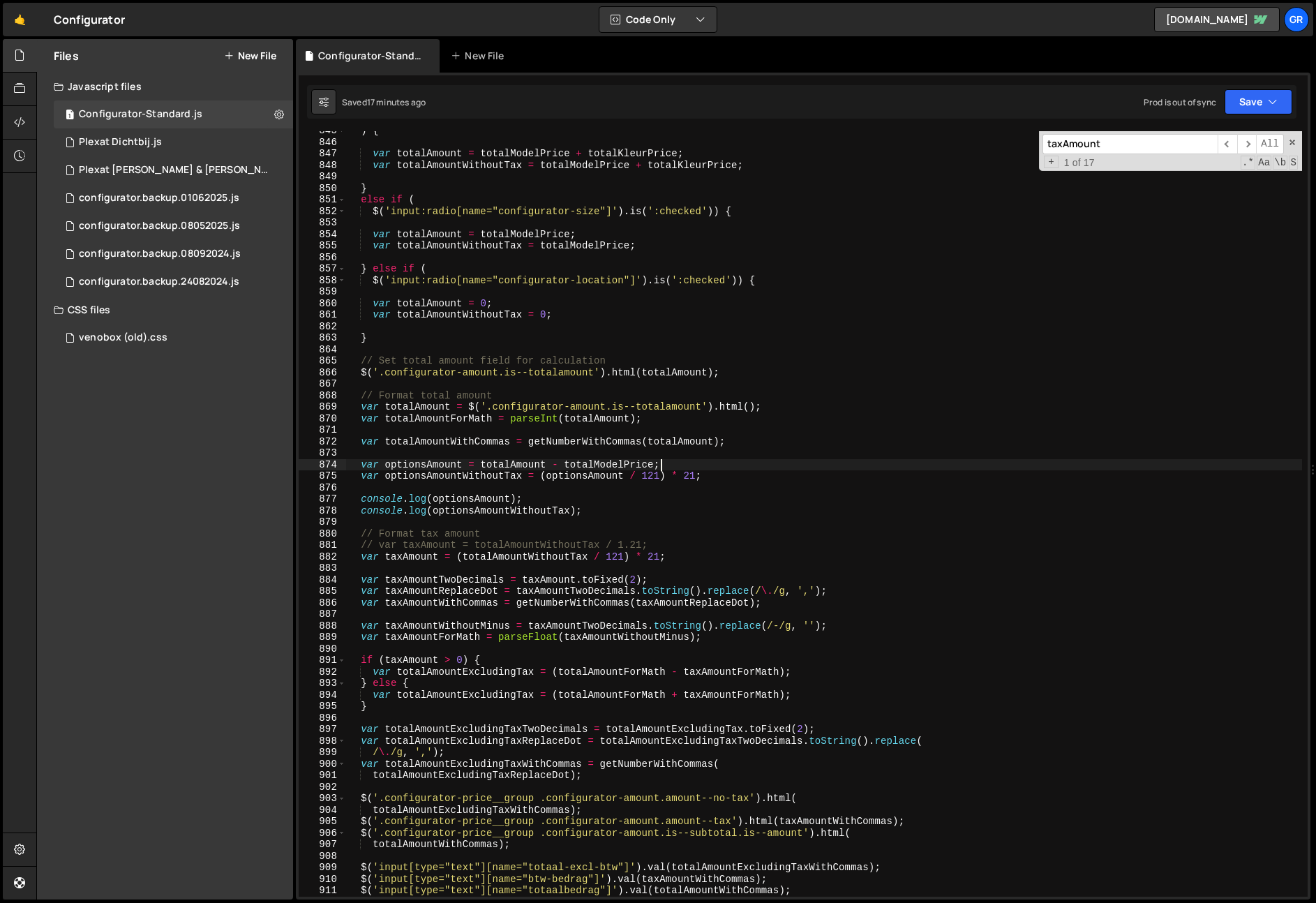
click at [738, 469] on div ") { var totalAmount = totalModelPrice + totalKleurPrice ; var totalAmountWithou…" at bounding box center [824, 518] width 956 height 788
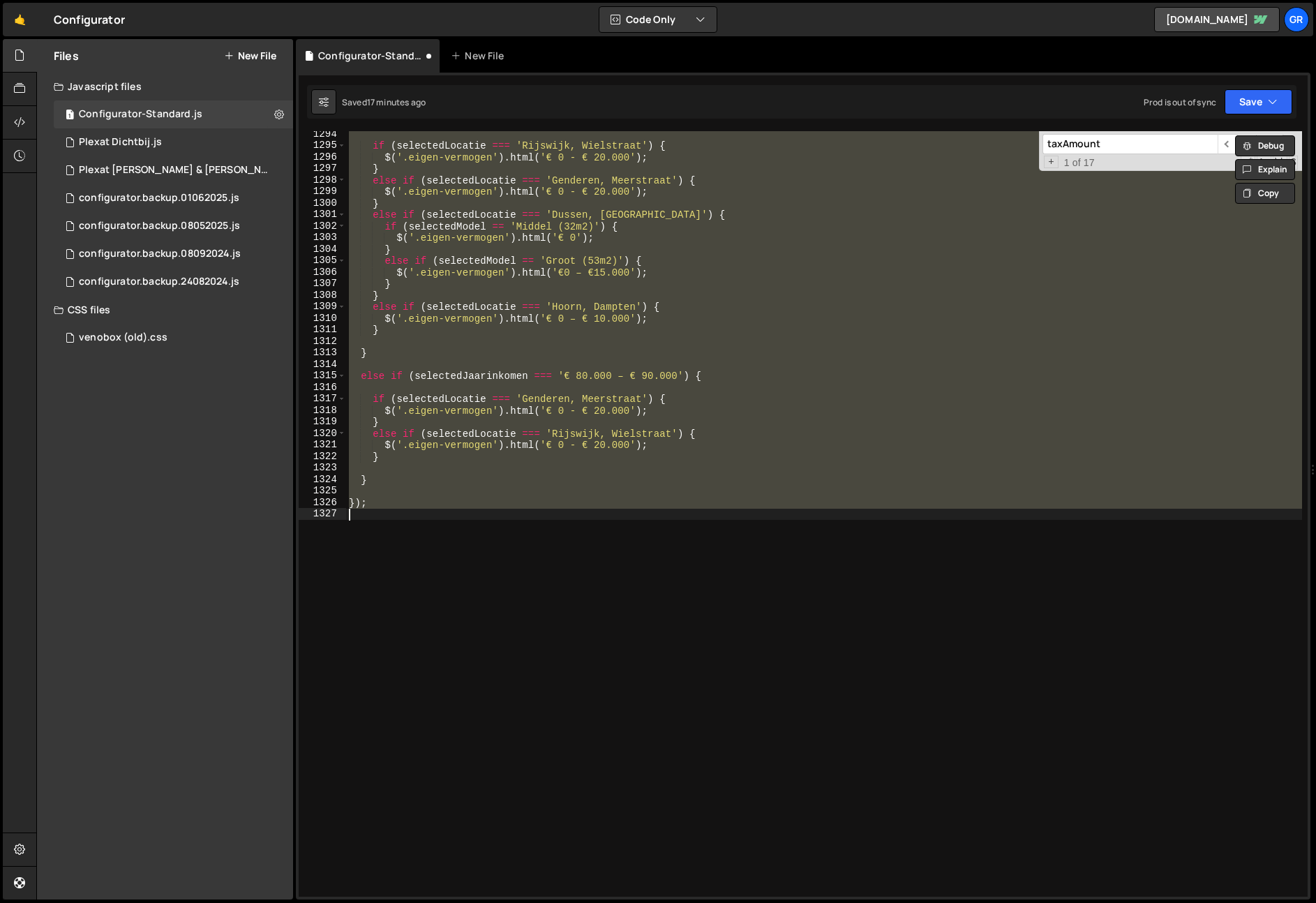
type textarea "console.log(optionsAmount);"
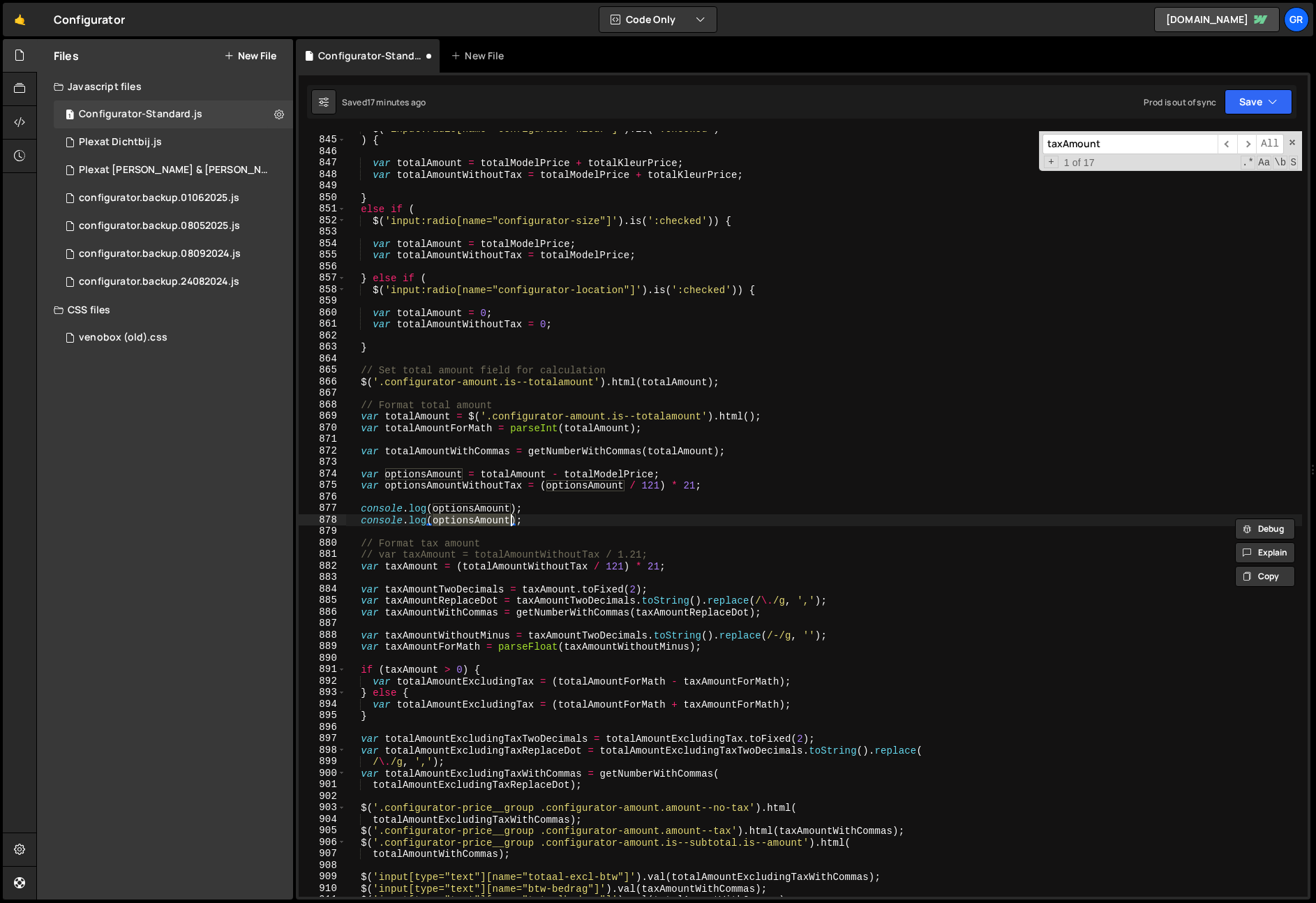
scroll to position [9713, 0]
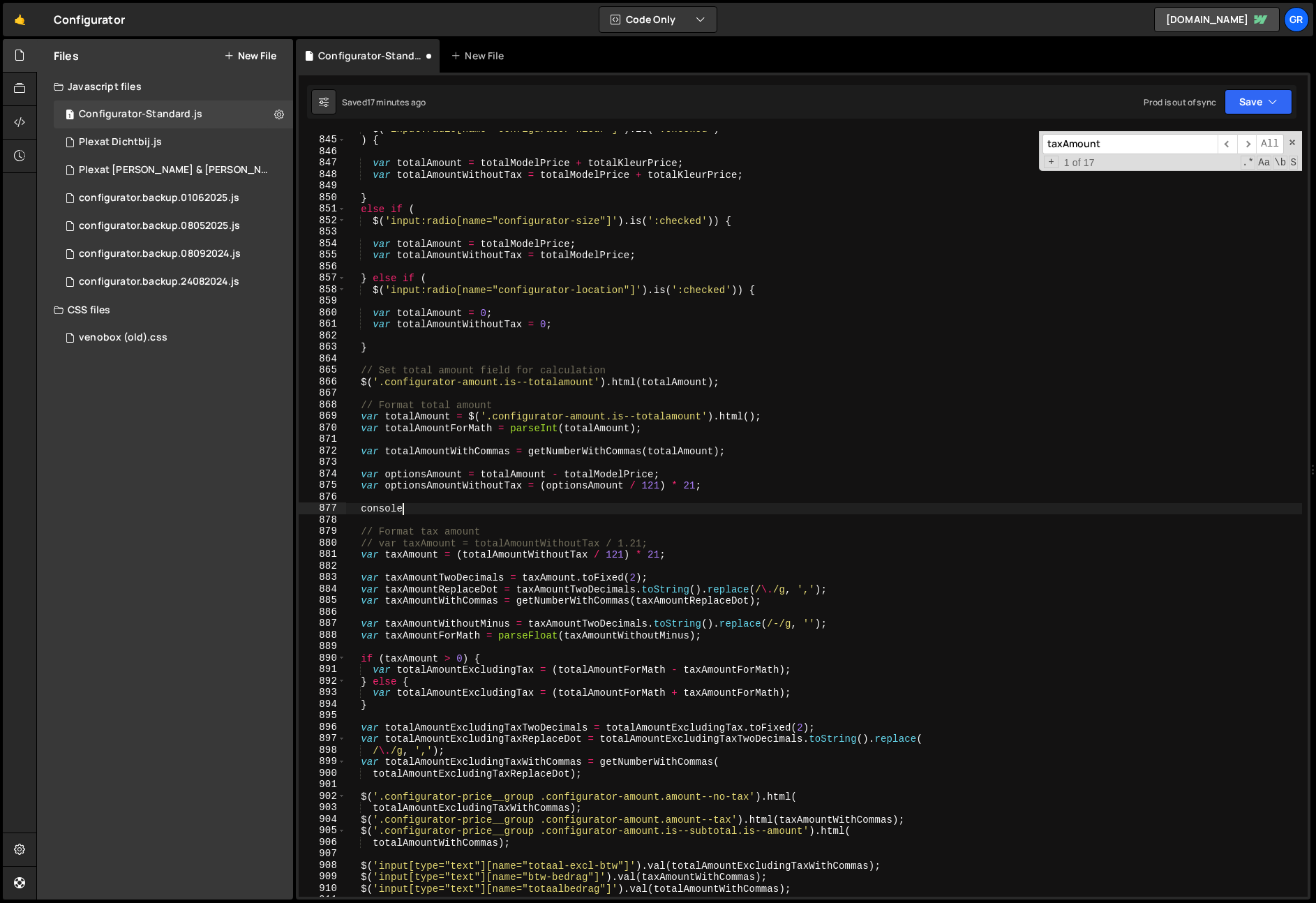
type textarea "consolel"
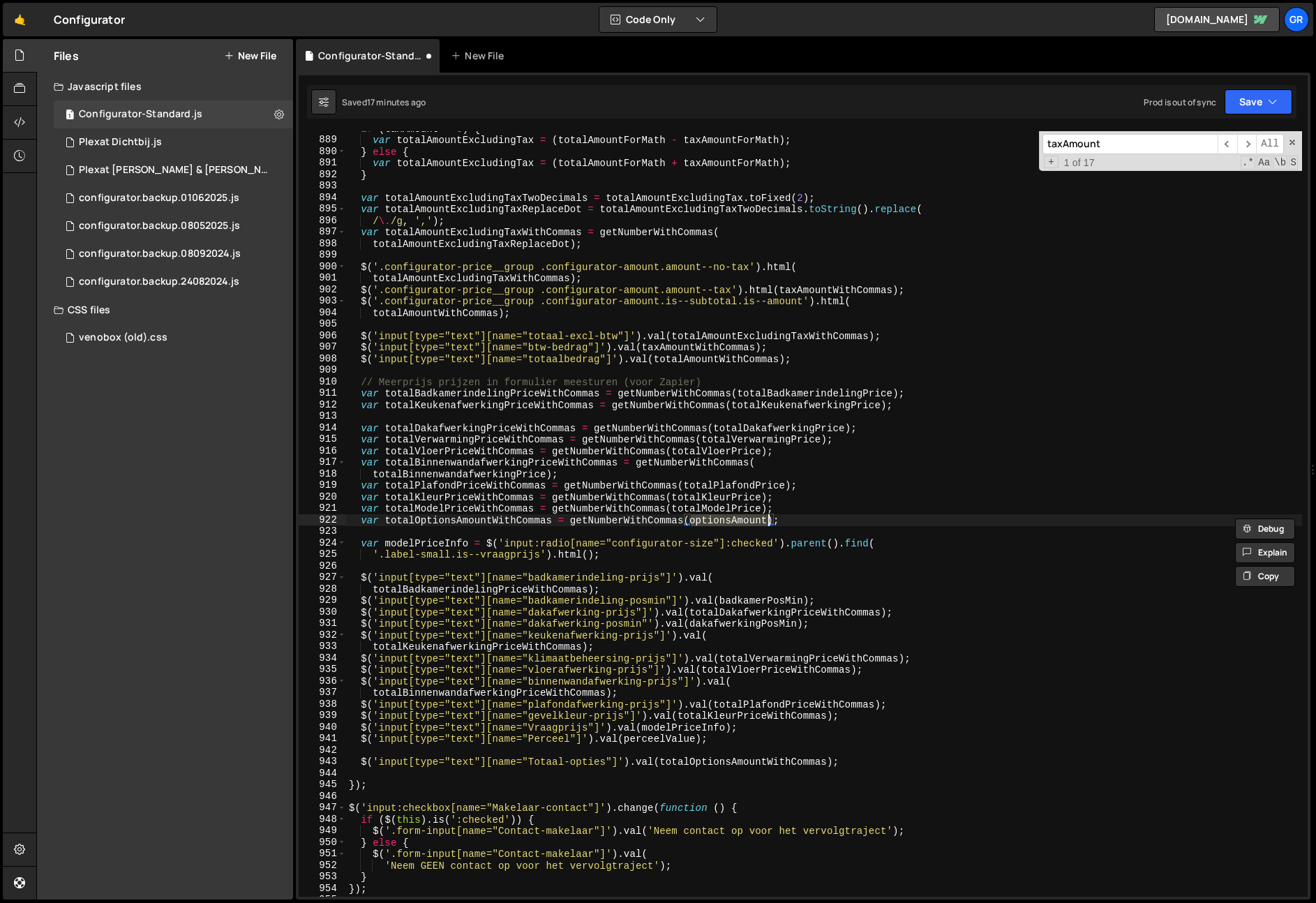
scroll to position [9678, 0]
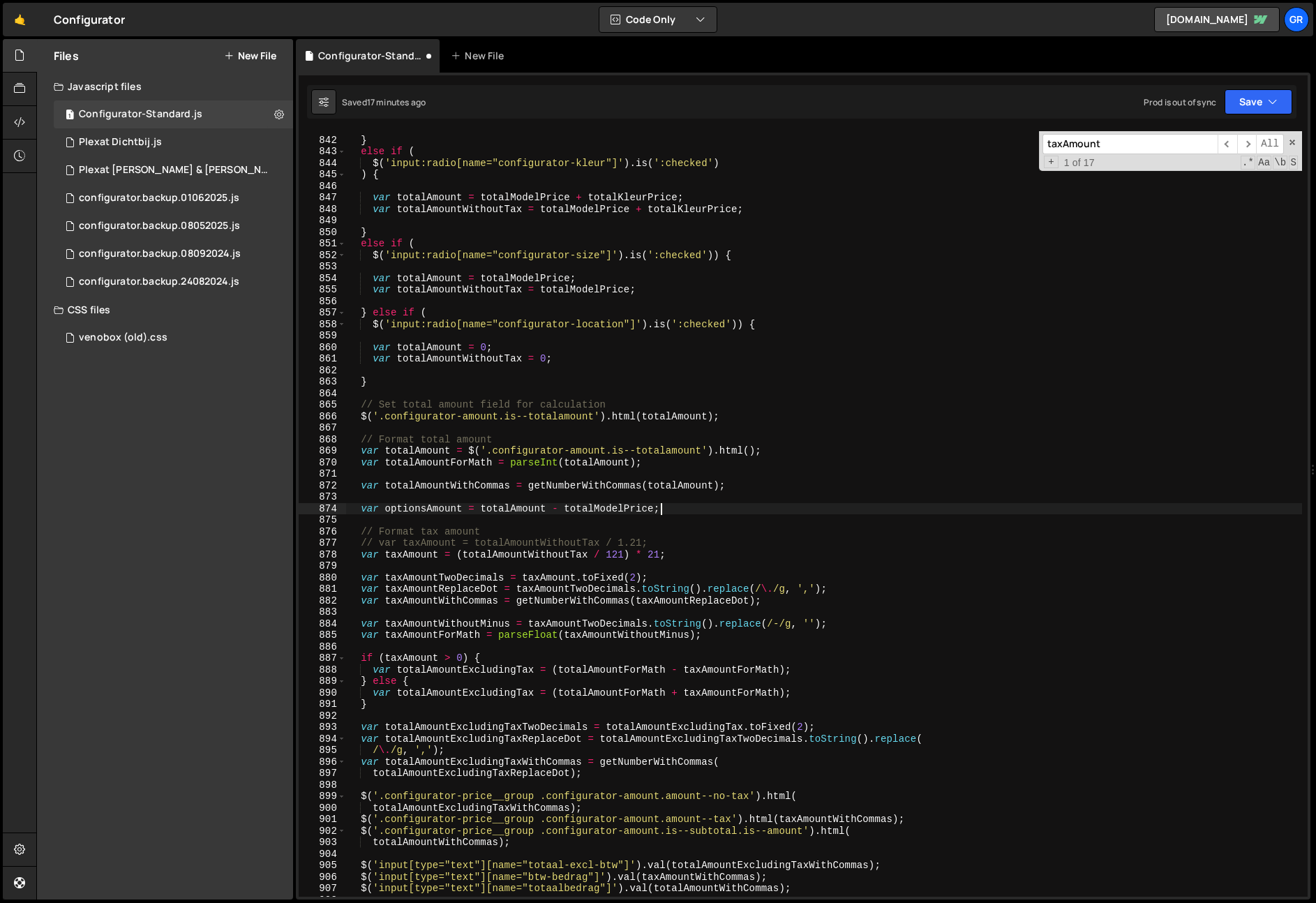
type textarea "});"
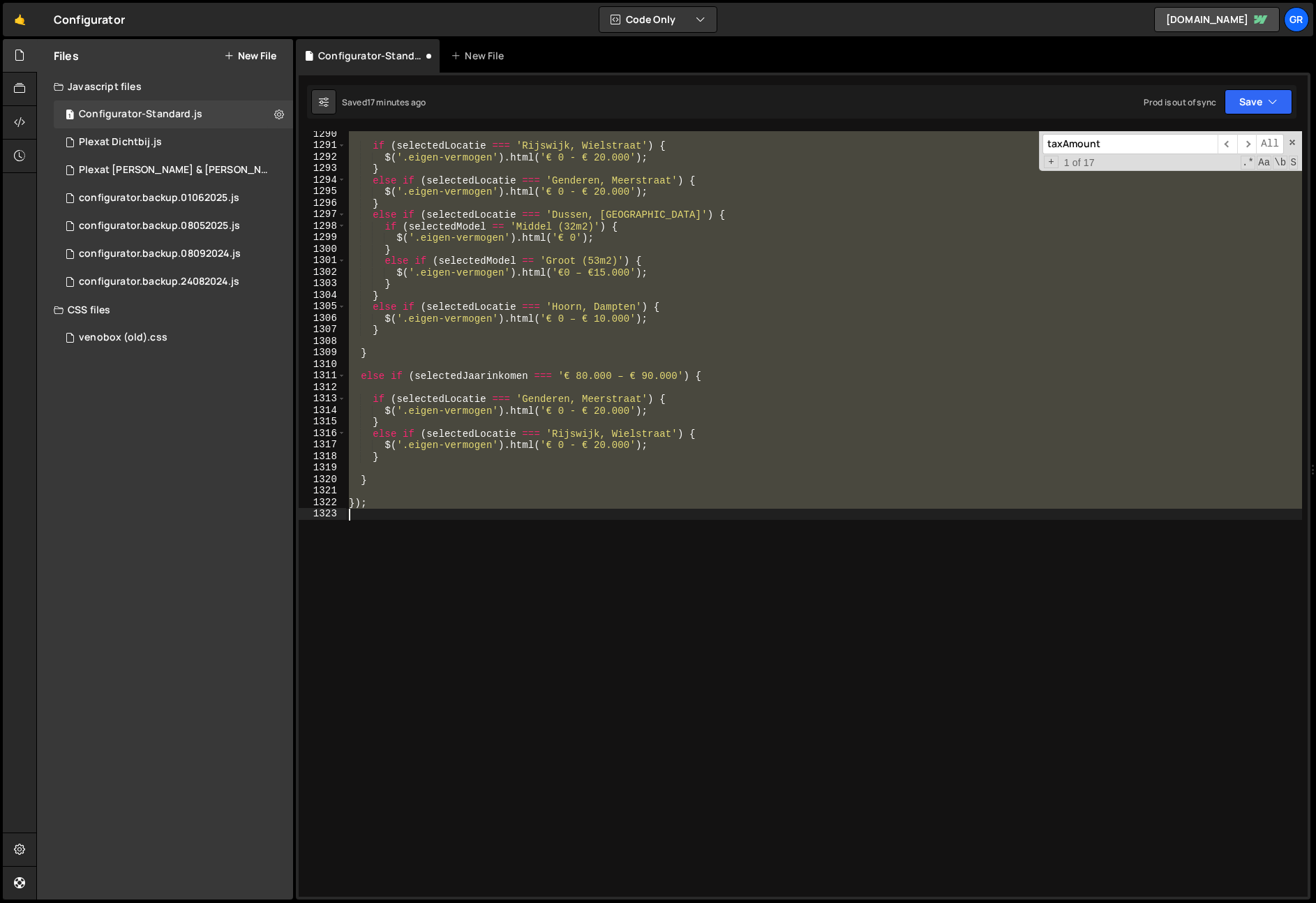
scroll to position [9666, 0]
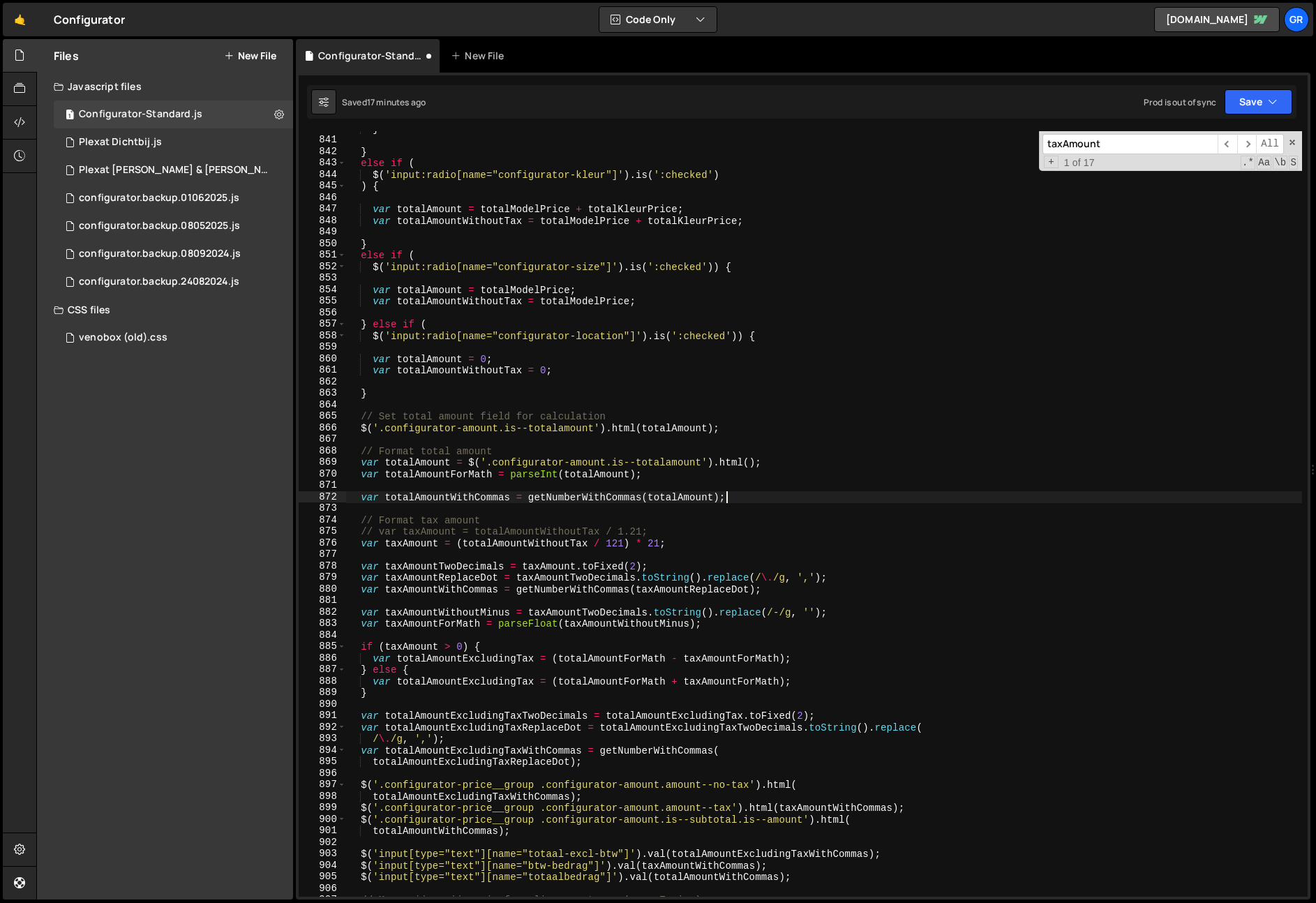
type textarea "});"
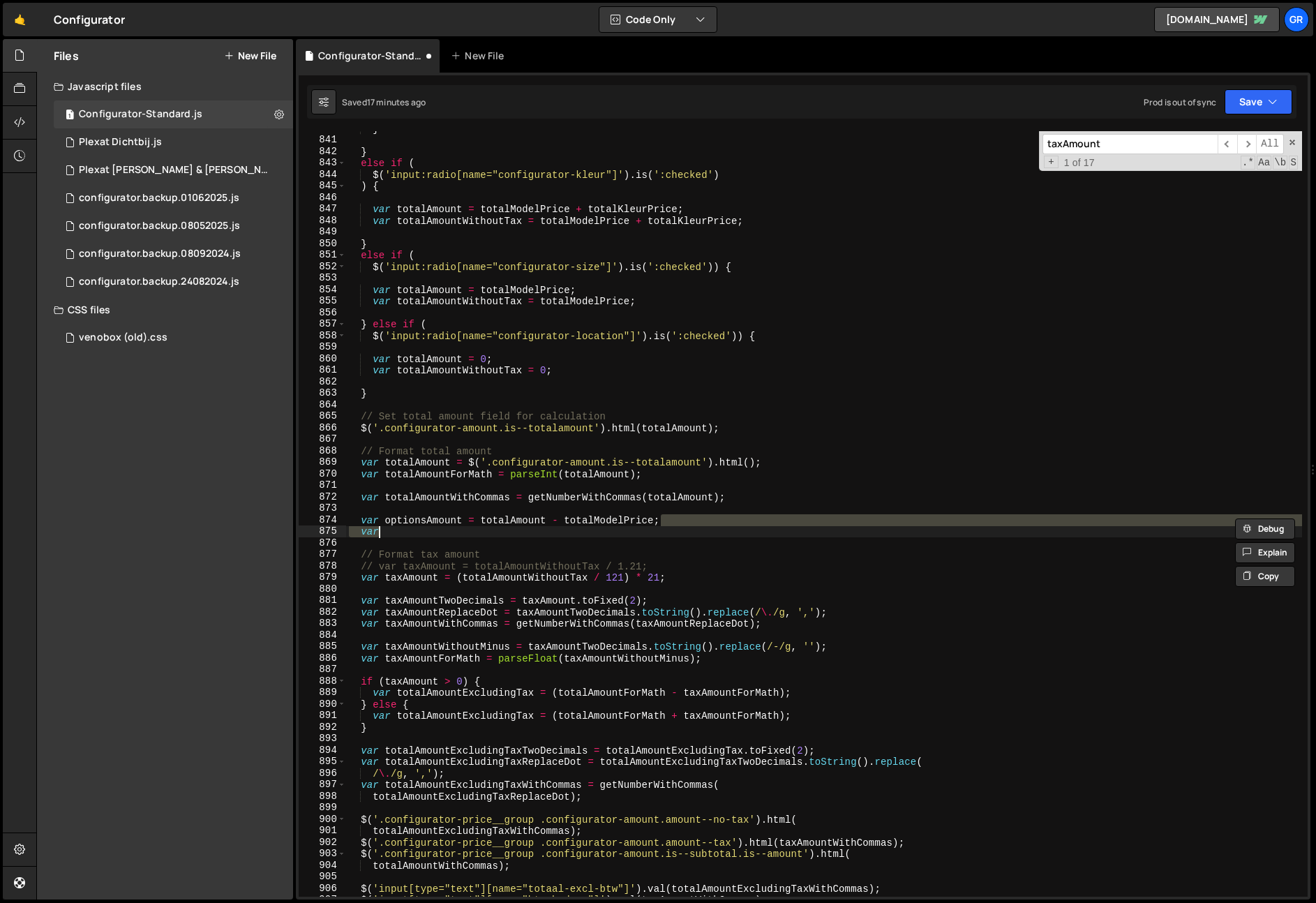
type textarea "var optionsAmount = totalAmount - totalModelPrice;"
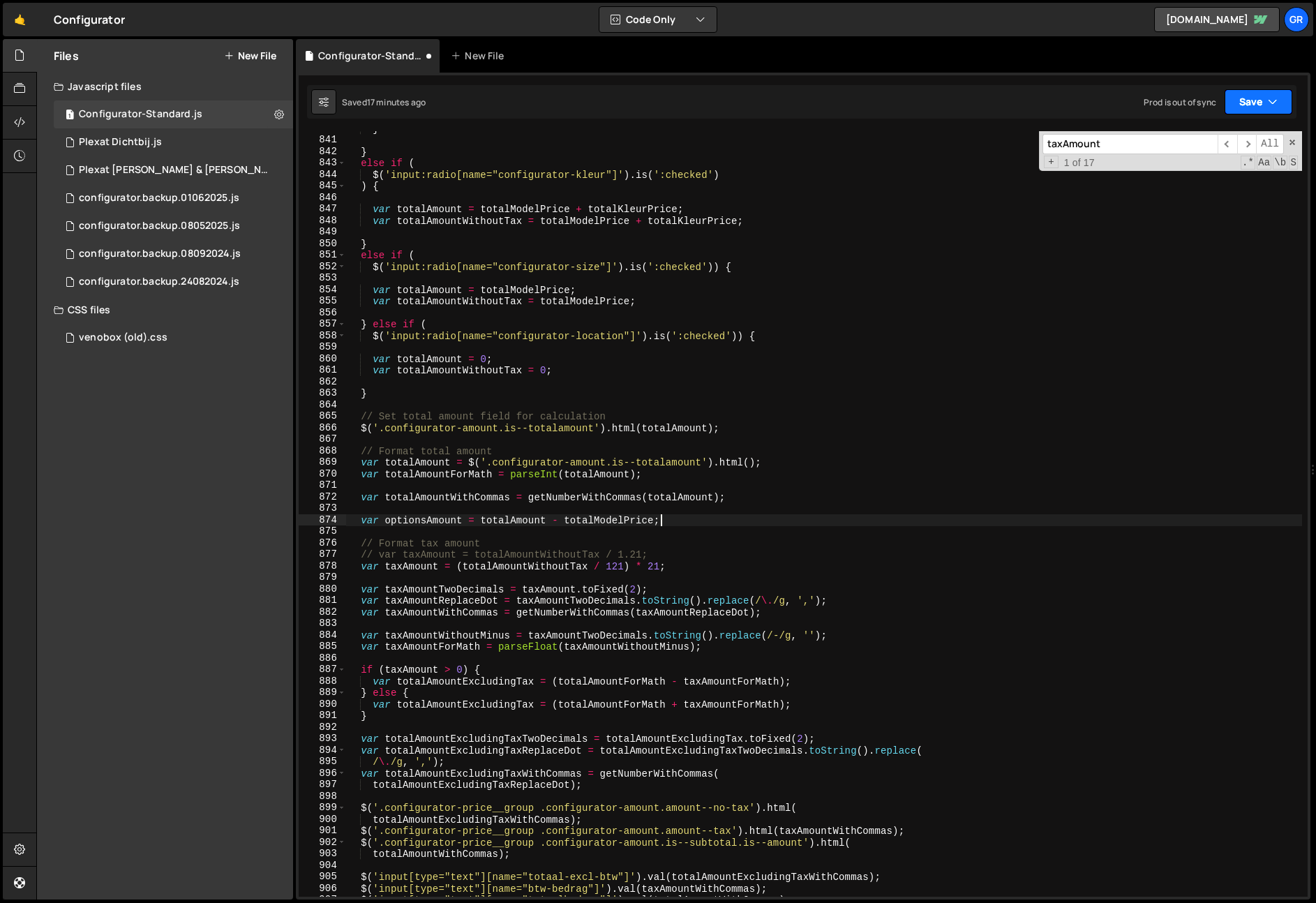
click at [1254, 98] on button "Save" at bounding box center [1258, 102] width 68 height 25
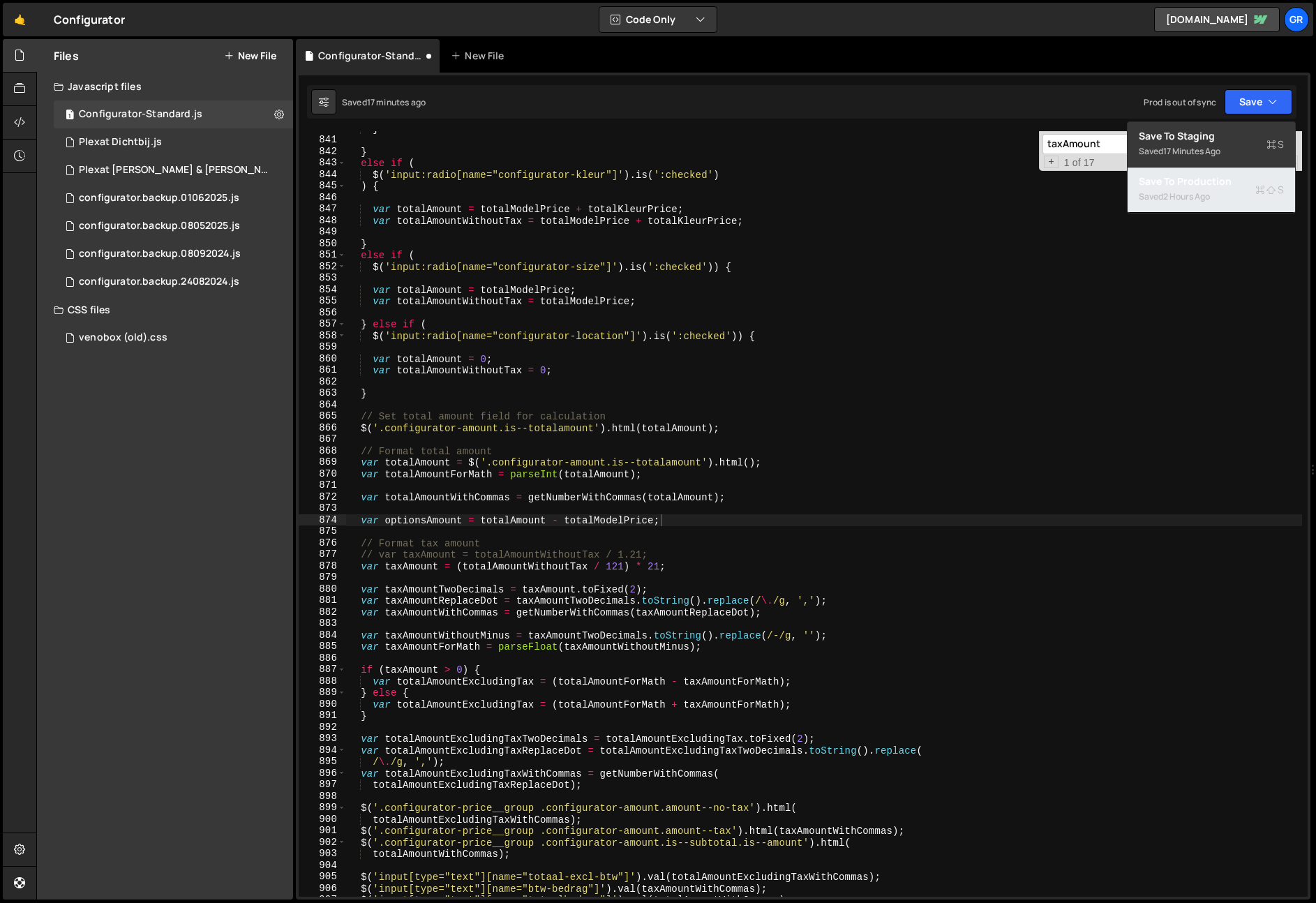
click at [1229, 193] on div "Saved 2 hours ago" at bounding box center [1211, 196] width 145 height 17
